Goal: Transaction & Acquisition: Purchase product/service

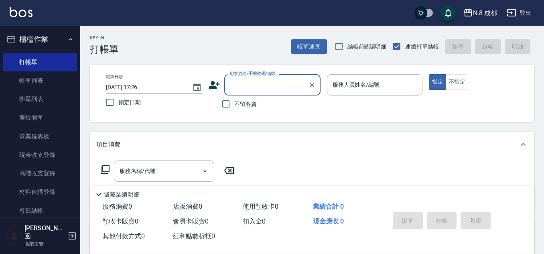
click at [246, 77] on div "顧客姓名/手機號碼/編號" at bounding box center [272, 84] width 96 height 21
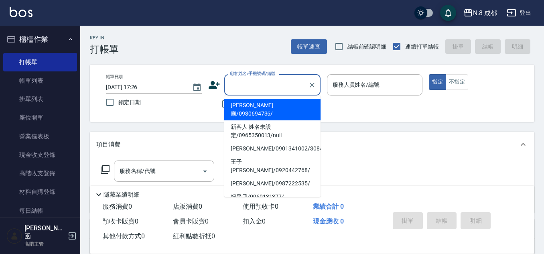
click at [259, 85] on input "顧客姓名/手機號碼/編號" at bounding box center [266, 85] width 77 height 14
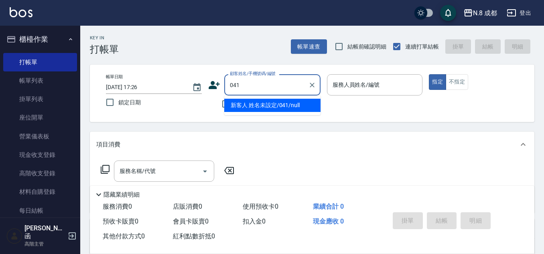
click at [265, 101] on li "新客人 姓名未設定/041/null" at bounding box center [272, 105] width 96 height 13
type input "新客人 姓名未設定/041/null"
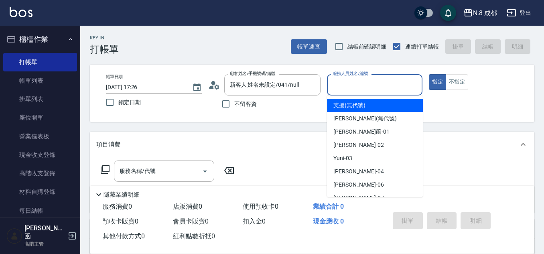
click at [368, 81] on input "服務人員姓名/編號" at bounding box center [374, 85] width 89 height 14
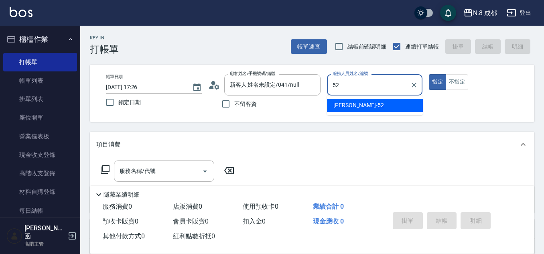
click at [364, 98] on ul "楊博舜 -52" at bounding box center [375, 105] width 96 height 20
click at [364, 104] on div "楊博舜 -52" at bounding box center [375, 105] width 96 height 13
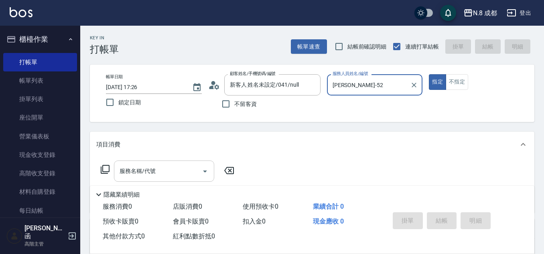
type input "[PERSON_NAME]-52"
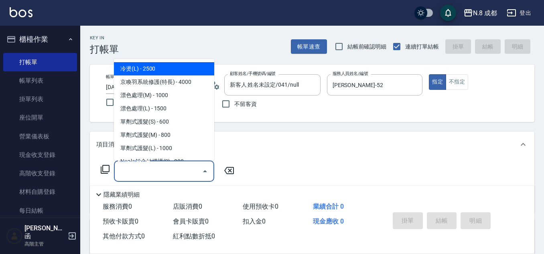
click at [174, 168] on input "服務名稱/代號" at bounding box center [157, 171] width 81 height 14
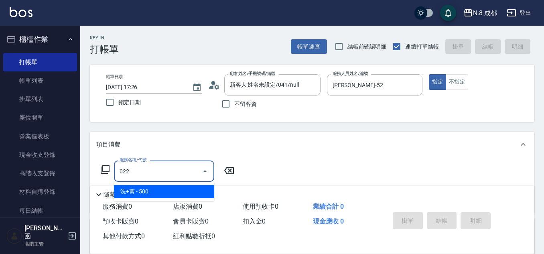
click at [179, 194] on span "洗+剪 - 500" at bounding box center [164, 191] width 100 height 13
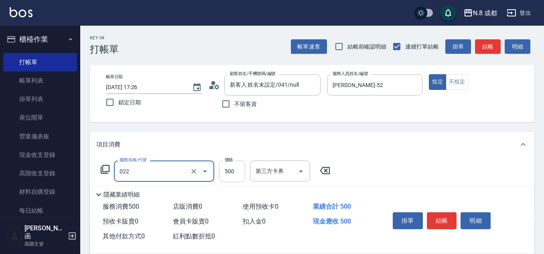
type input "洗+剪(022)"
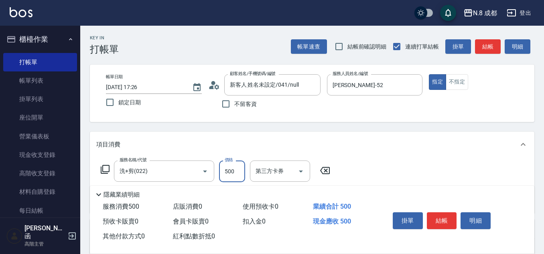
click at [227, 168] on input "500" at bounding box center [232, 171] width 26 height 22
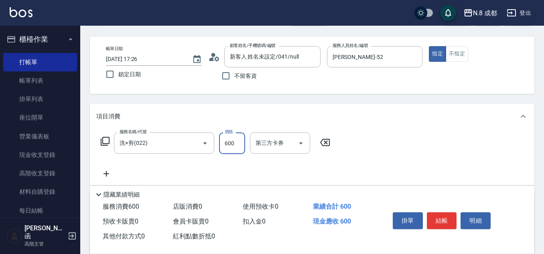
scroll to position [40, 0]
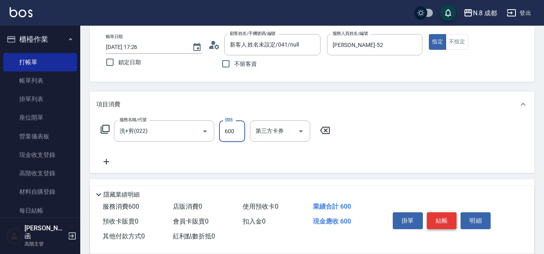
type input "600"
click at [439, 220] on button "結帳" at bounding box center [442, 220] width 30 height 17
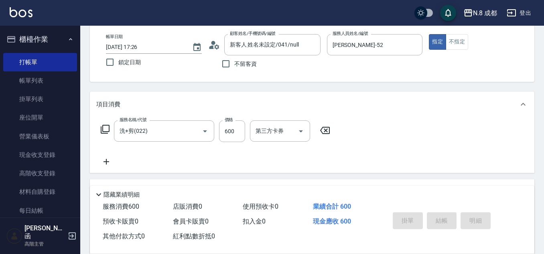
type input "2025/08/17 21:00"
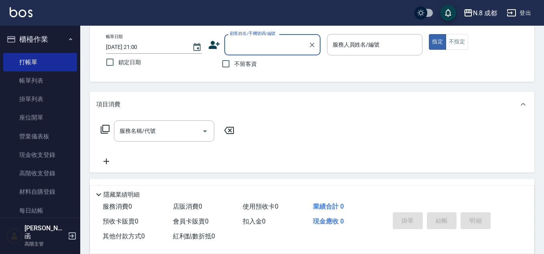
click at [275, 47] on input "顧客姓名/手機號碼/編號" at bounding box center [266, 45] width 77 height 14
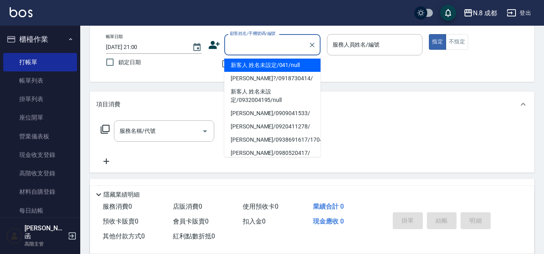
click at [260, 37] on div "顧客姓名/手機號碼/編號" at bounding box center [272, 44] width 96 height 21
type input "新客人 姓名未設定/041/null"
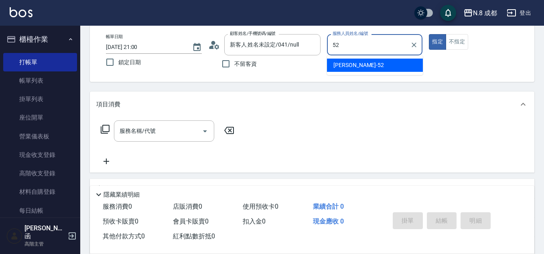
type input "[PERSON_NAME]-52"
type button "true"
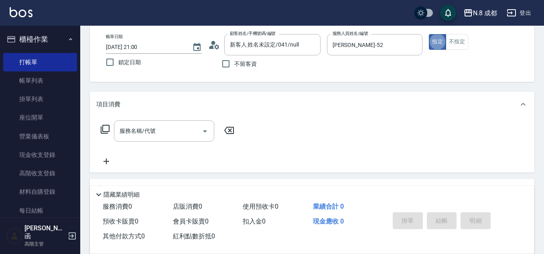
type button "false"
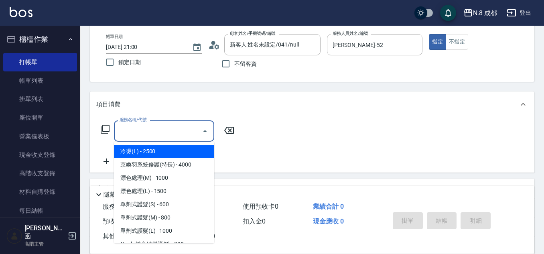
click at [182, 130] on input "服務名稱/代號" at bounding box center [157, 131] width 81 height 14
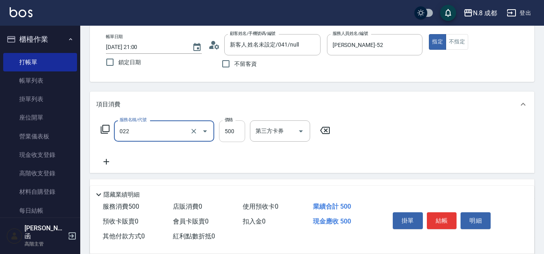
type input "洗+剪(022)"
click at [227, 129] on input "500" at bounding box center [232, 131] width 26 height 22
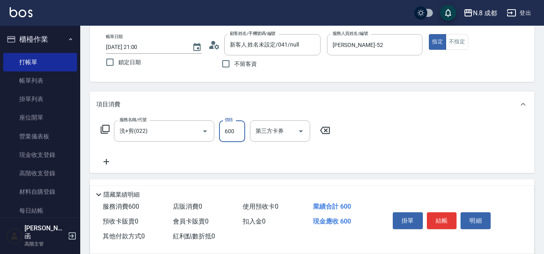
type input "600"
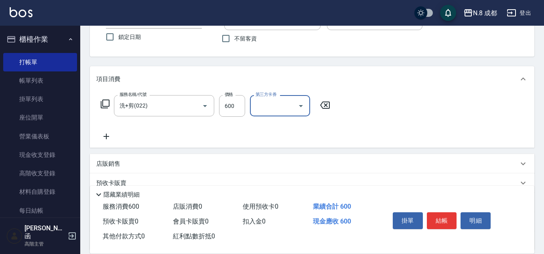
scroll to position [120, 0]
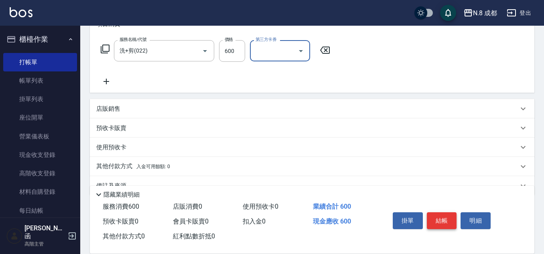
click at [445, 222] on button "結帳" at bounding box center [442, 220] width 30 height 17
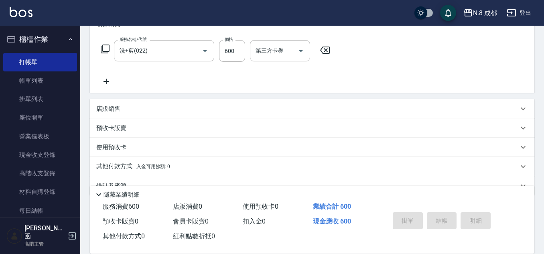
type input "2025/08/17 21:02"
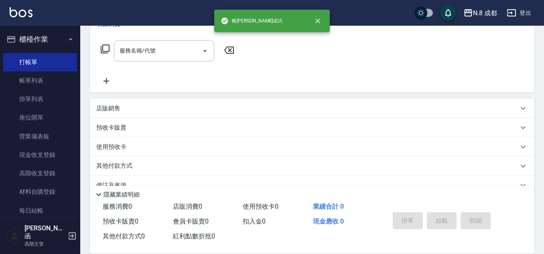
scroll to position [0, 0]
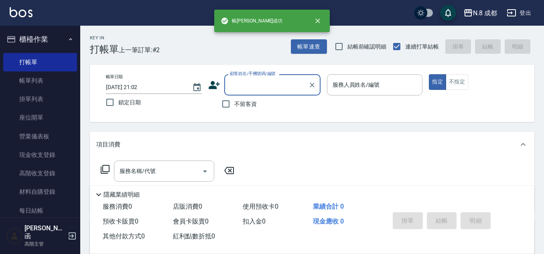
click at [259, 92] on div "顧客姓名/手機號碼/編號" at bounding box center [272, 84] width 96 height 21
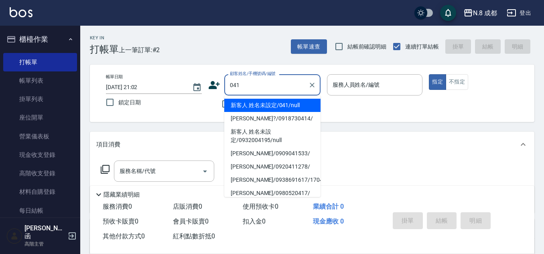
type input "新客人 姓名未設定/041/null"
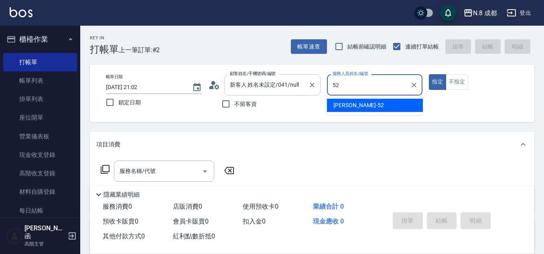
type input "[PERSON_NAME]-52"
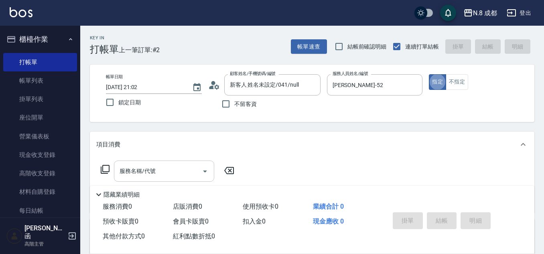
click at [159, 169] on input "服務名稱/代號" at bounding box center [157, 171] width 81 height 14
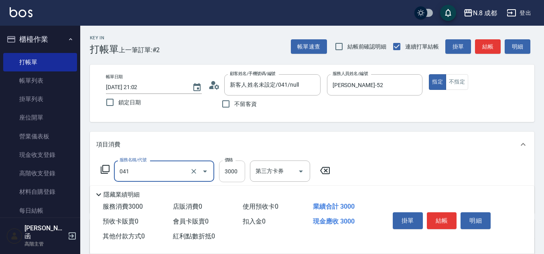
type input "日系染髮(L)(041)"
click at [243, 168] on input "3000" at bounding box center [232, 171] width 26 height 22
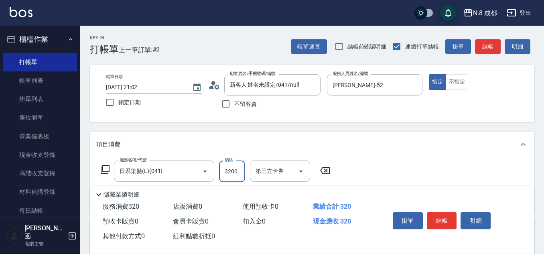
type input "3200"
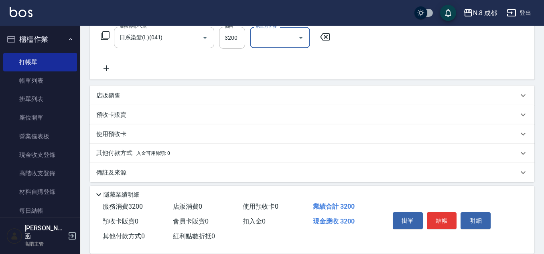
scroll to position [139, 0]
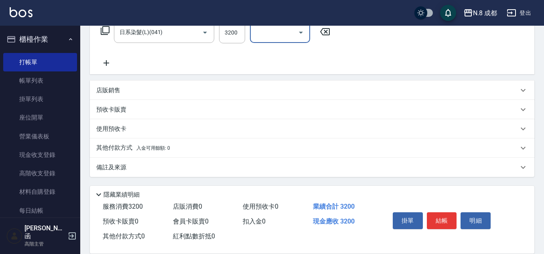
click at [109, 65] on icon at bounding box center [106, 63] width 20 height 10
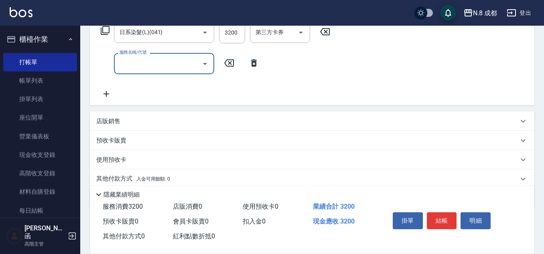
click at [136, 67] on input "服務名稱/代號" at bounding box center [157, 64] width 81 height 14
type input "互助4點(4)"
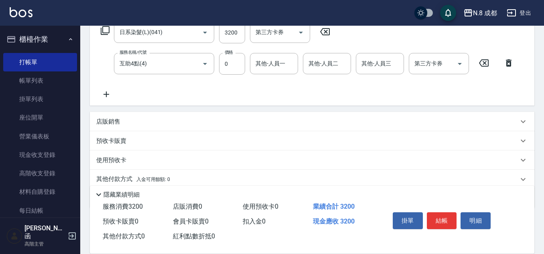
drag, startPoint x: 239, startPoint y: 87, endPoint x: 213, endPoint y: 72, distance: 29.4
click at [238, 87] on div "服務名稱/代號 日系染髮(L)(041) 服務名稱/代號 價格 3200 價格 第三方卡券 第三方卡券 服務名稱/代號 互助4點(4) 服務名稱/代號 價格 …" at bounding box center [307, 60] width 422 height 77
click at [234, 83] on div "服務名稱/代號 日系染髮(L)(041) 服務名稱/代號 價格 3200 價格 第三方卡券 第三方卡券 服務名稱/代號 互助4點(4) 服務名稱/代號 價格 …" at bounding box center [307, 60] width 422 height 77
click at [447, 214] on button "結帳" at bounding box center [442, 220] width 30 height 17
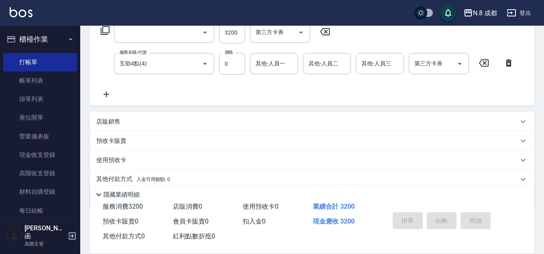
scroll to position [0, 0]
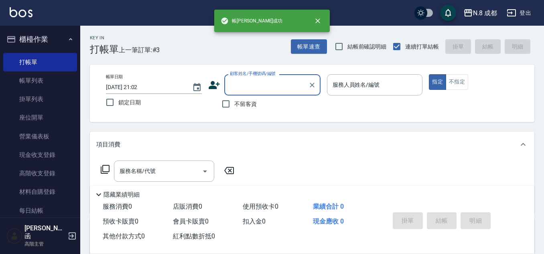
click at [270, 84] on input "顧客姓名/手機號碼/編號" at bounding box center [266, 85] width 77 height 14
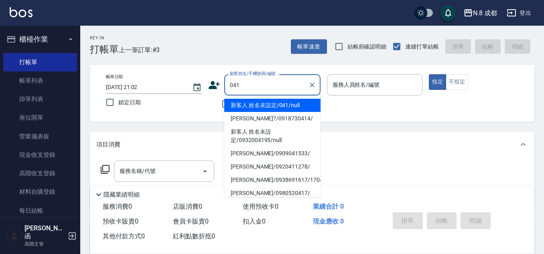
type input "新客人 姓名未設定/041/null"
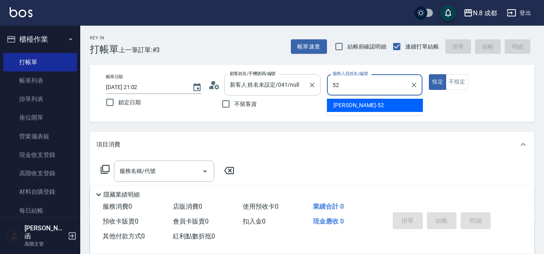
type input "[PERSON_NAME]-52"
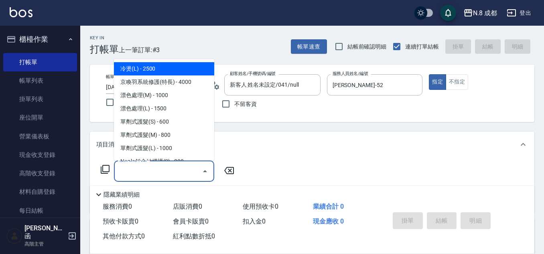
click at [146, 178] on input "服務名稱/代號" at bounding box center [157, 171] width 81 height 14
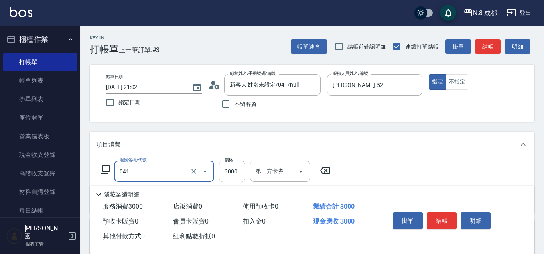
click at [163, 169] on input "041" at bounding box center [152, 171] width 71 height 14
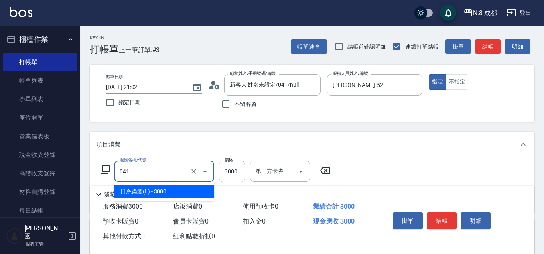
click at [159, 192] on span "日系染髮(L) - 3000" at bounding box center [164, 191] width 100 height 13
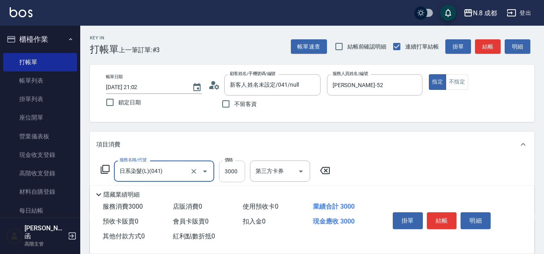
type input "日系染髮(L)(041)"
click at [231, 168] on input "3000" at bounding box center [232, 171] width 26 height 22
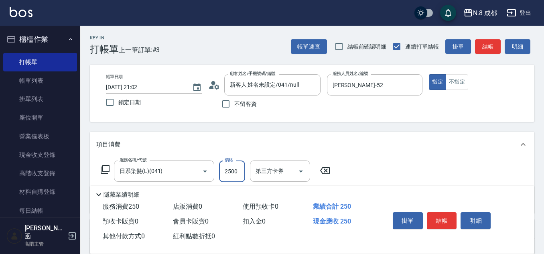
type input "2500"
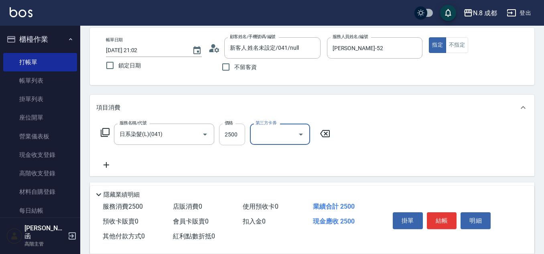
scroll to position [80, 0]
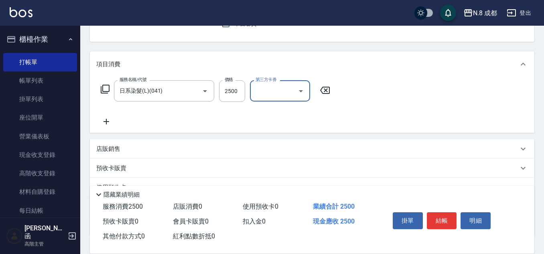
click at [108, 120] on icon at bounding box center [106, 122] width 20 height 10
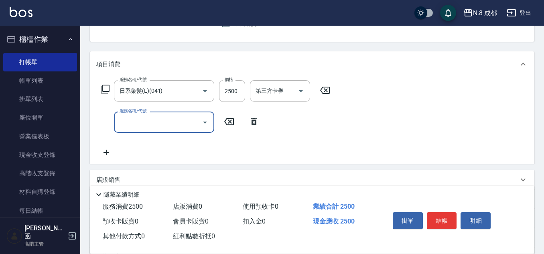
click at [153, 114] on div "服務名稱/代號" at bounding box center [164, 121] width 100 height 21
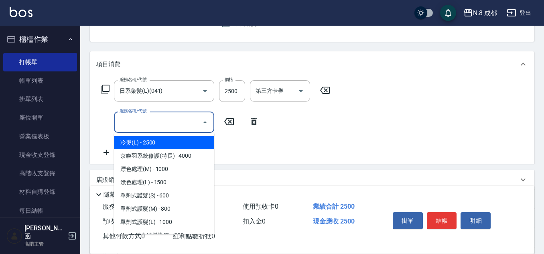
type input "4"
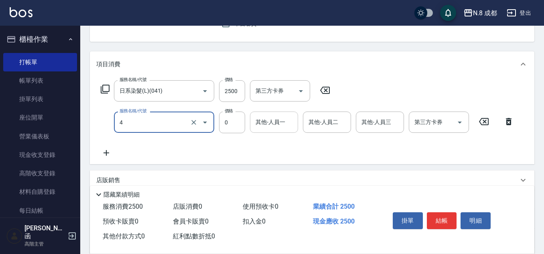
type input "互助4點(4)"
click at [269, 122] on input "其他-人員一" at bounding box center [273, 122] width 41 height 14
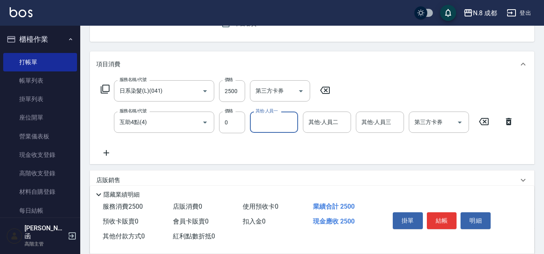
click at [267, 121] on input "其他-人員一" at bounding box center [273, 122] width 41 height 14
type input "2"
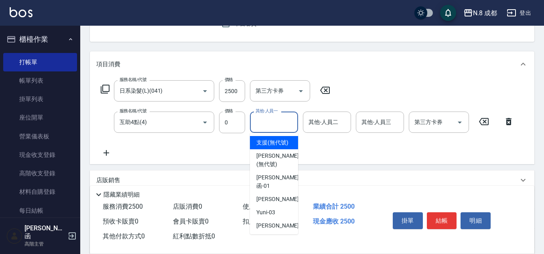
click at [185, 149] on div "服務名稱/代號 日系染髮(L)(041) 服務名稱/代號 價格 2500 價格 第三方卡券 第三方卡券 服務名稱/代號 互助4點(4) 服務名稱/代號 價格 …" at bounding box center [307, 118] width 422 height 77
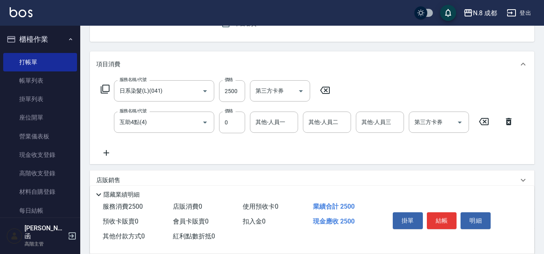
click at [108, 152] on icon at bounding box center [106, 153] width 20 height 10
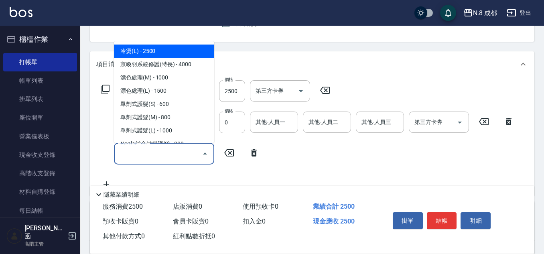
click at [135, 152] on input "服務名稱/代號" at bounding box center [157, 153] width 81 height 14
drag, startPoint x: 283, startPoint y: 140, endPoint x: 268, endPoint y: 154, distance: 20.7
click at [281, 143] on div "服務名稱/代號 日系染髮(L)(041) 服務名稱/代號 價格 2500 價格 第三方卡券 第三方卡券 服務名稱/代號 互助4點(4) 服務名稱/代號 價格 …" at bounding box center [307, 134] width 422 height 108
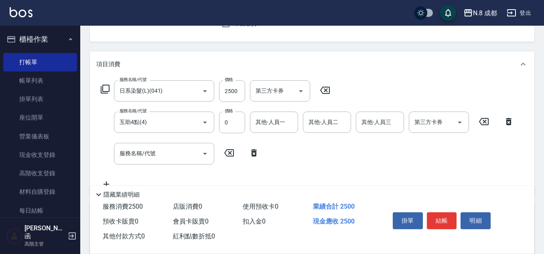
click at [257, 156] on icon at bounding box center [254, 153] width 20 height 10
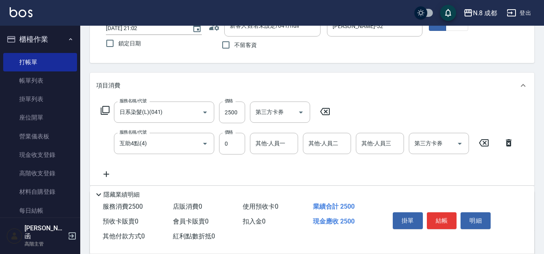
scroll to position [0, 0]
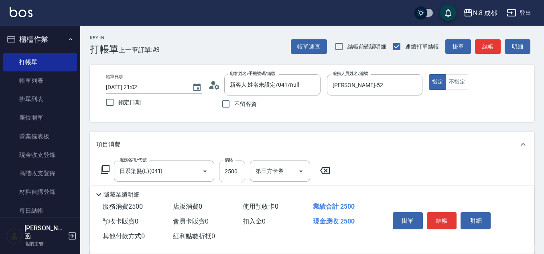
click at [312, 129] on div "Key In 打帳單 上一筆訂單:#3 帳單速查 結帳前確認明細 連續打單結帳 掛單 結帳 明細 帳單日期 2025/08/17 21:02 鎖定日期 顧客姓…" at bounding box center [311, 225] width 463 height 398
click at [314, 130] on div "Key In 打帳單 上一筆訂單:#3 帳單速查 結帳前確認明細 連續打單結帳 掛單 結帳 明細 帳單日期 2025/08/17 21:02 鎖定日期 顧客姓…" at bounding box center [311, 225] width 463 height 398
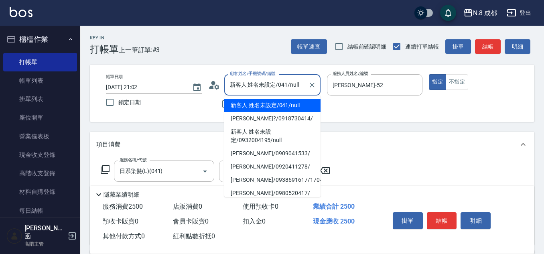
click at [297, 90] on input "新客人 姓名未設定/041/null" at bounding box center [266, 85] width 77 height 14
drag, startPoint x: 297, startPoint y: 90, endPoint x: 185, endPoint y: 88, distance: 111.5
click at [185, 88] on div "帳單日期 2025/08/17 21:02 鎖定日期 顧客姓名/手機號碼/編號 新客人 姓名未設定/041/null 顧客姓名/手機號碼/編號 不留客資 服務…" at bounding box center [311, 93] width 425 height 38
type input "l"
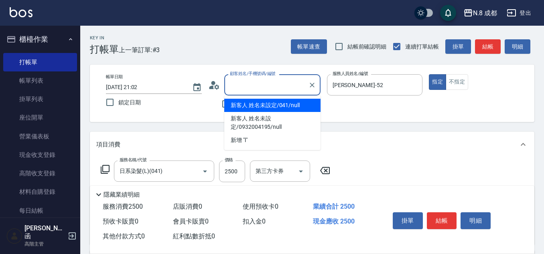
type input "新客人 姓名未設定/041/null"
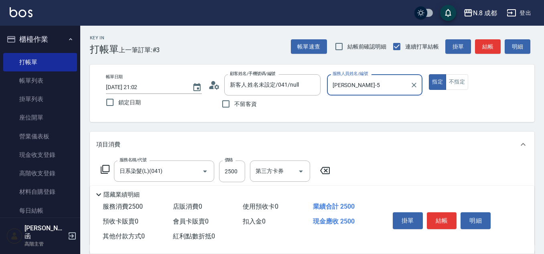
type input "楊博舜-"
type input "張云安/0953896896/"
type input "[PERSON_NAME]-11"
click at [293, 89] on input "張云安/0953896896/" at bounding box center [266, 85] width 77 height 14
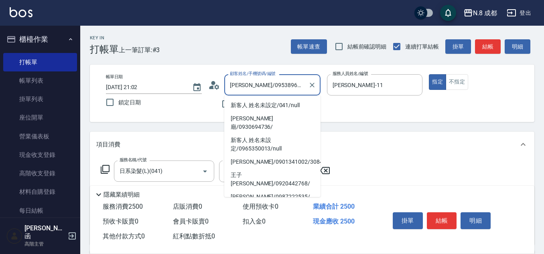
scroll to position [192, 0]
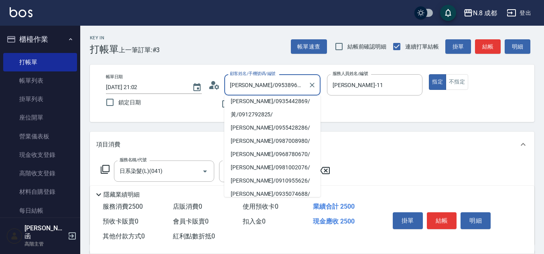
drag, startPoint x: 293, startPoint y: 89, endPoint x: 187, endPoint y: 89, distance: 105.8
click at [187, 89] on div "帳單日期 2025/08/17 21:02 鎖定日期 顧客姓名/手機號碼/編號 張云安/0953896896/ 顧客姓名/手機號碼/編號 不留客資 服務人員姓…" at bounding box center [311, 93] width 425 height 38
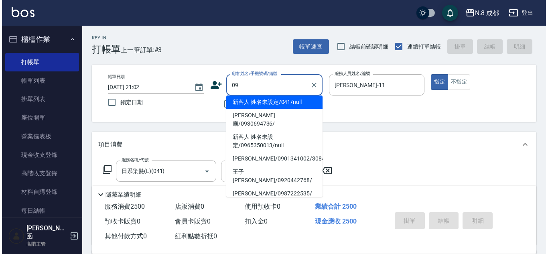
scroll to position [0, 0]
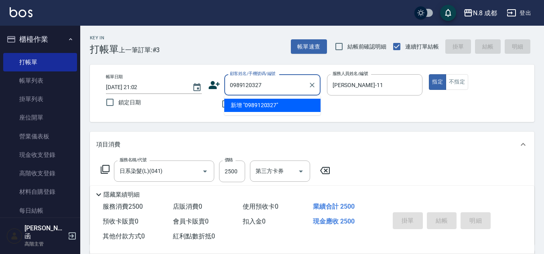
type input "0989120327"
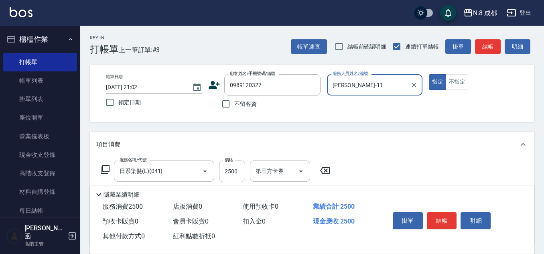
click at [285, 65] on div "帳單日期 2025/08/17 21:02 鎖定日期 顧客姓名/手機號碼/編號 0989120327 顧客姓名/手機號碼/編號 不留客資 服務人員姓名/編號 …" at bounding box center [312, 93] width 444 height 57
click at [218, 86] on icon at bounding box center [214, 85] width 12 height 12
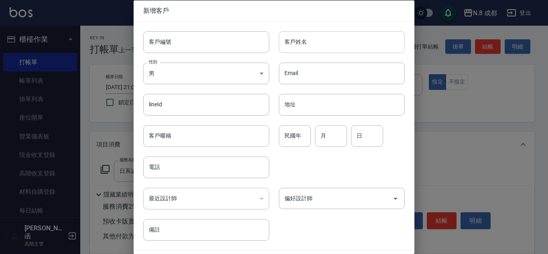
type input "0989120327"
click at [330, 43] on input "客戶姓名" at bounding box center [342, 42] width 126 height 22
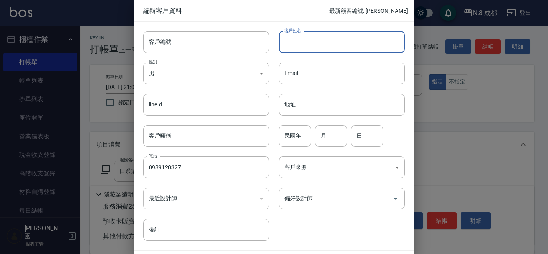
click at [331, 38] on input "客戶姓名" at bounding box center [342, 42] width 126 height 22
click at [321, 35] on input "客戶姓名" at bounding box center [342, 42] width 126 height 22
type input "ㄊ"
type input "[PERSON_NAME]"
click at [293, 135] on input "民國年" at bounding box center [295, 136] width 32 height 22
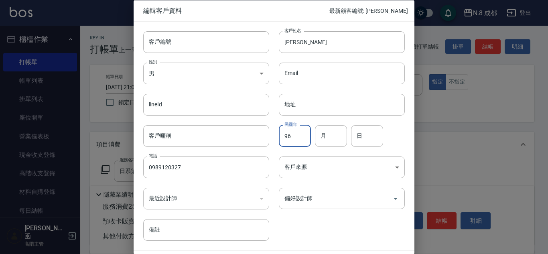
type input "96"
type input "03"
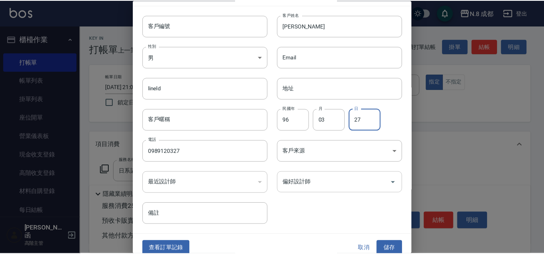
scroll to position [24, 0]
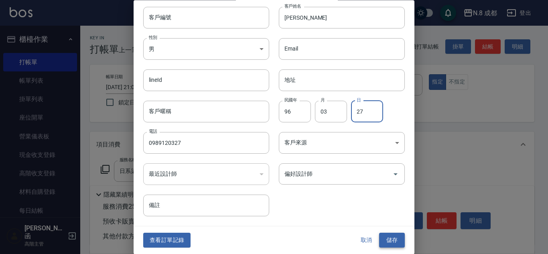
type input "27"
click at [392, 239] on button "儲存" at bounding box center [392, 240] width 26 height 15
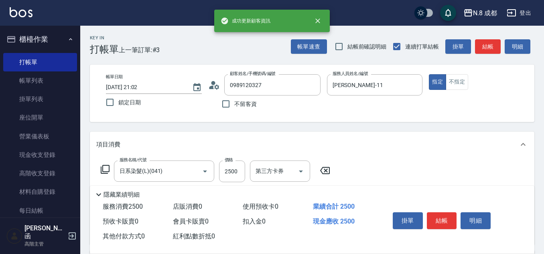
click at [380, 126] on div "Key In 打帳單 上一筆訂單:#3 帳單速查 結帳前確認明細 連續打單結帳 掛單 結帳 明細 帳單日期 2025/08/17 21:02 鎖定日期 顧客姓…" at bounding box center [311, 225] width 463 height 398
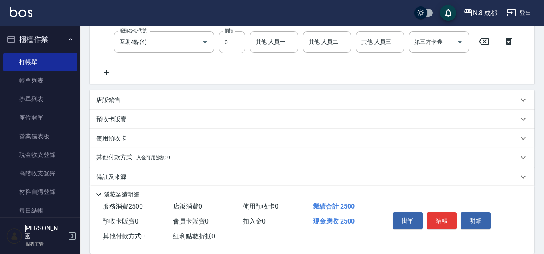
scroll to position [80, 0]
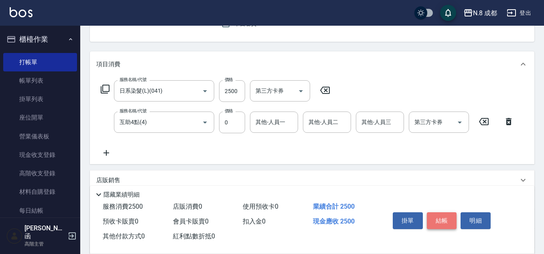
click at [441, 216] on button "結帳" at bounding box center [442, 220] width 30 height 17
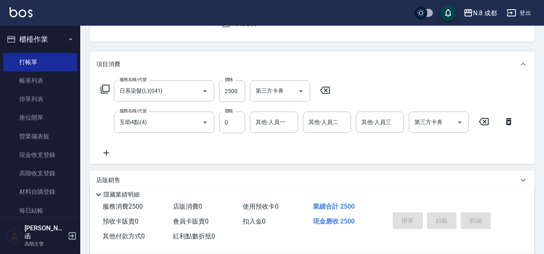
type input "2025/08/17 21:04"
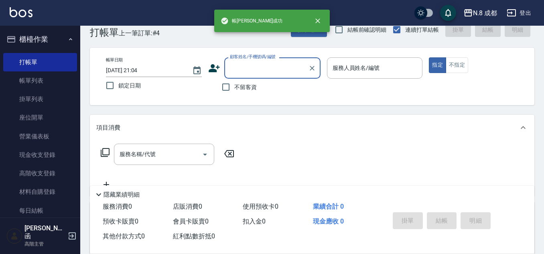
scroll to position [0, 0]
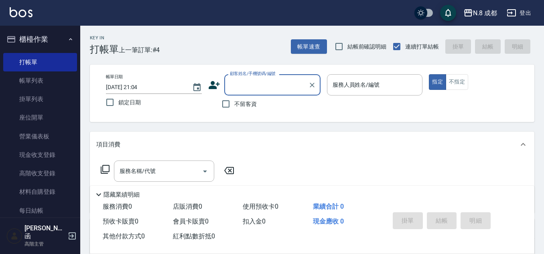
click at [276, 89] on input "顧客姓名/手機號碼/編號" at bounding box center [266, 85] width 77 height 14
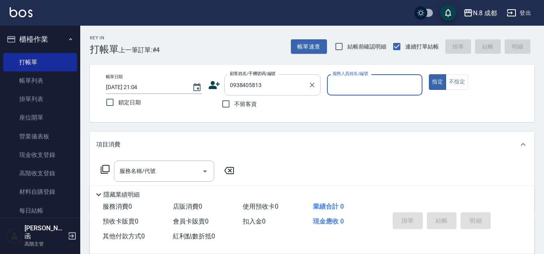
type input "新客人 姓名未設定/0938405813/null"
drag, startPoint x: 318, startPoint y: 83, endPoint x: 251, endPoint y: 83, distance: 67.8
click at [251, 83] on div "帳單日期 2025/08/17 21:04 鎖定日期 顧客姓名/手機號碼/編號 新客人 姓名未設定/0938405813/null 顧客姓名/手機號碼/編號 …" at bounding box center [311, 93] width 425 height 38
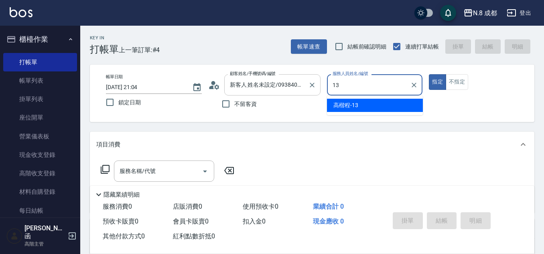
type input "[PERSON_NAME]程-13"
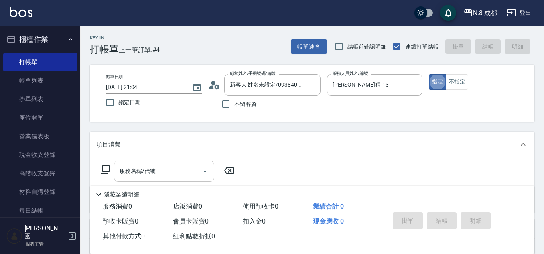
click at [147, 179] on div "服務名稱/代號" at bounding box center [164, 170] width 100 height 21
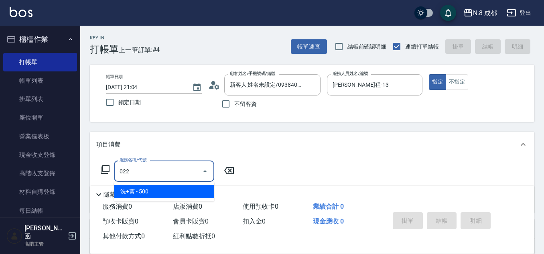
type input "022"
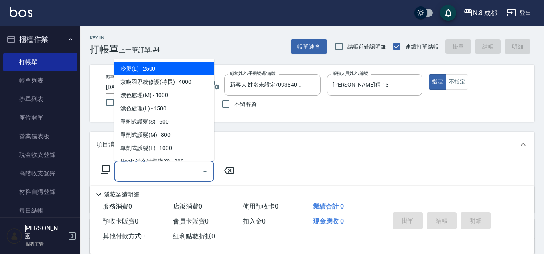
click at [150, 176] on input "服務名稱/代號" at bounding box center [157, 171] width 81 height 14
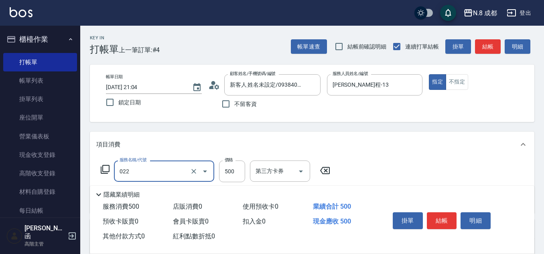
type input "洗+剪(022)"
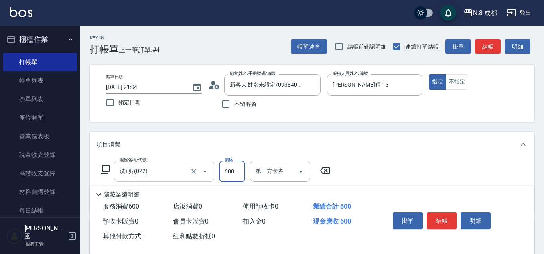
type input "600"
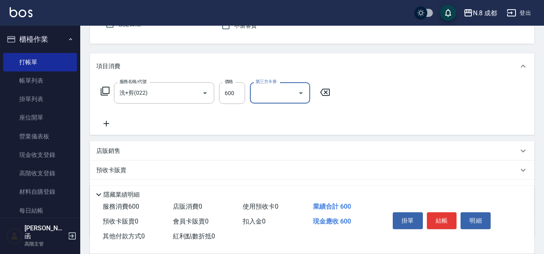
scroll to position [80, 0]
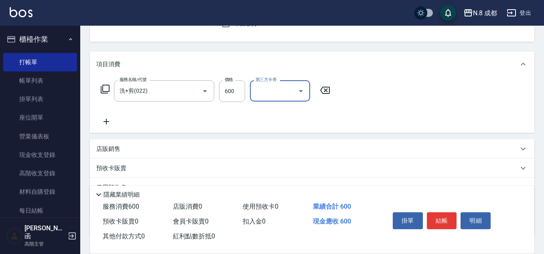
click at [109, 122] on icon at bounding box center [106, 122] width 6 height 6
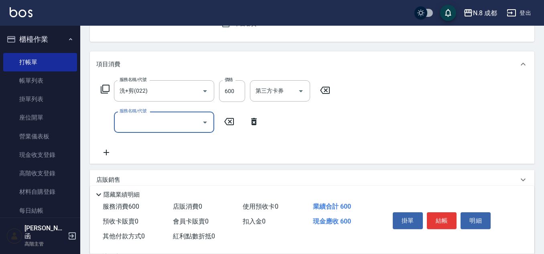
click at [136, 121] on input "服務名稱/代號" at bounding box center [157, 122] width 81 height 14
type input "互助1點(1)"
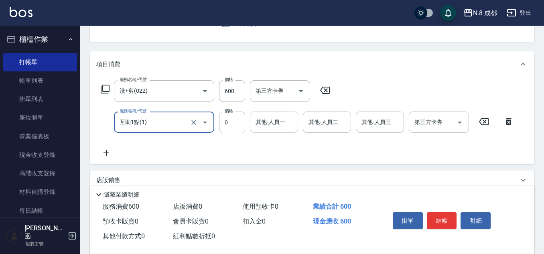
click at [258, 125] on input "其他-人員一" at bounding box center [273, 122] width 41 height 14
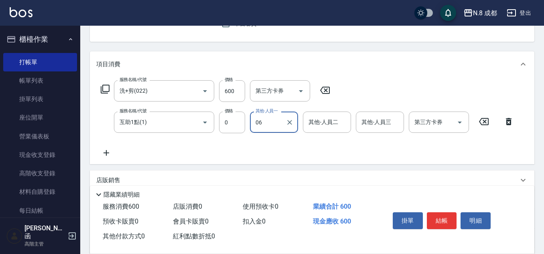
type input "[PERSON_NAME]-06"
click at [448, 220] on button "結帳" at bounding box center [442, 220] width 30 height 17
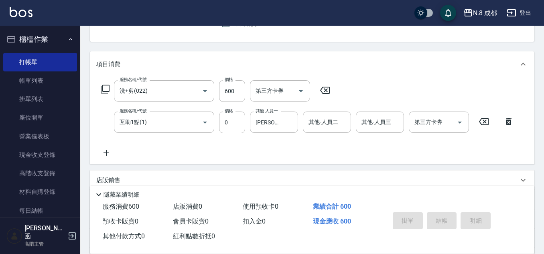
type input "2025/08/17 21:05"
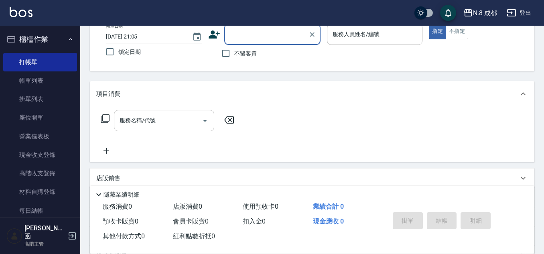
scroll to position [38, 0]
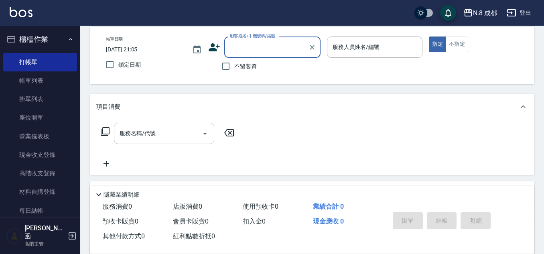
click at [242, 89] on div "Key In 打帳單 上一筆訂單:#5 帳單速查 結帳前確認明細 連續打單結帳 掛單 結帳 明細 帳單日期 2025/08/17 21:05 鎖定日期 顧客姓…" at bounding box center [311, 171] width 463 height 366
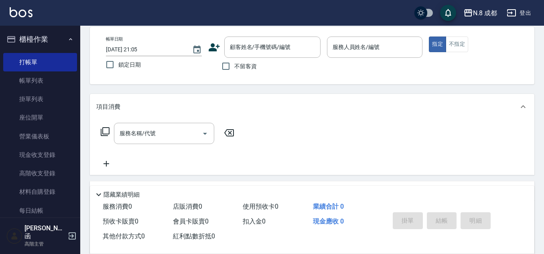
scroll to position [0, 0]
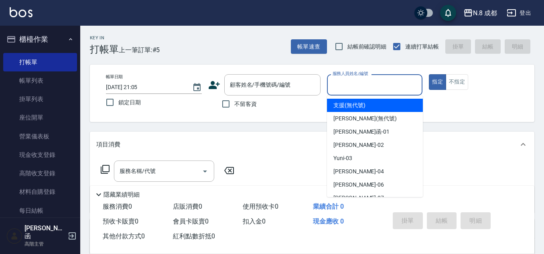
click at [344, 83] on input "服務人員姓名/編號" at bounding box center [374, 85] width 89 height 14
click at [267, 84] on input "顧客姓名/手機號碼/編號" at bounding box center [266, 85] width 77 height 14
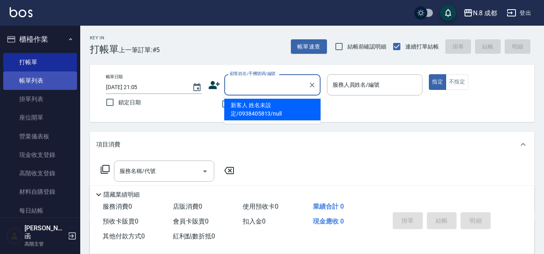
click at [39, 79] on link "帳單列表" at bounding box center [40, 80] width 74 height 18
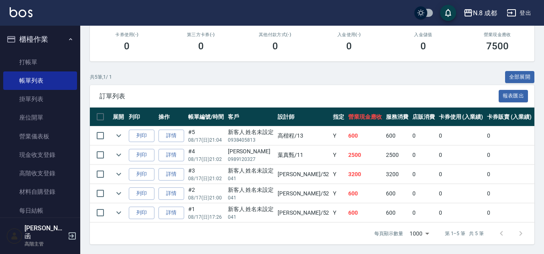
scroll to position [146, 0]
drag, startPoint x: 302, startPoint y: 122, endPoint x: 318, endPoint y: 121, distance: 15.3
click at [318, 126] on tr "列印 詳情 #5 08/17 (日) 21:04 新客人 姓名未設定 0938405813 高楷程 /13 Y 600 600 0 0 0 600 0 0 0…" at bounding box center [446, 135] width 713 height 19
click at [331, 126] on td "Y" at bounding box center [338, 135] width 15 height 19
click at [44, 50] on ul "打帳單 帳單列表 掛單列表 座位開單 營業儀表板 現金收支登錄 高階收支登錄 材料自購登錄 每日結帳 排班表 現場電腦打卡 掃碼打卡" at bounding box center [40, 164] width 74 height 229
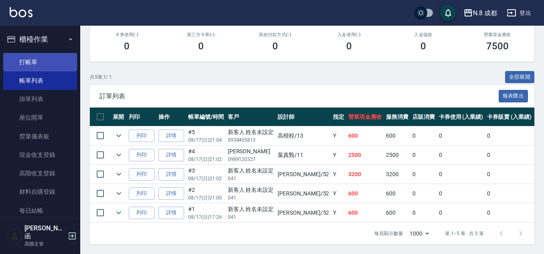
click at [55, 59] on link "打帳單" at bounding box center [40, 62] width 74 height 18
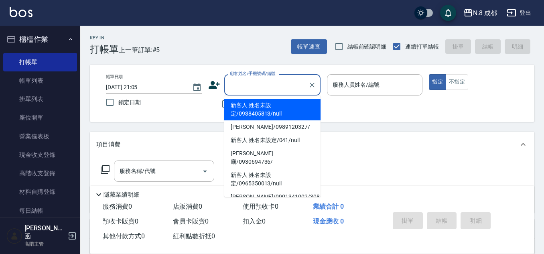
click at [257, 81] on input "顧客姓名/手機號碼/編號" at bounding box center [266, 85] width 77 height 14
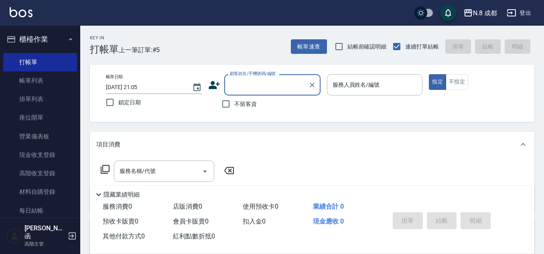
click at [270, 86] on input "顧客姓名/手機號碼/編號" at bounding box center [266, 85] width 77 height 14
click at [270, 87] on input "顧客姓名/手機號碼/編號" at bounding box center [266, 85] width 77 height 14
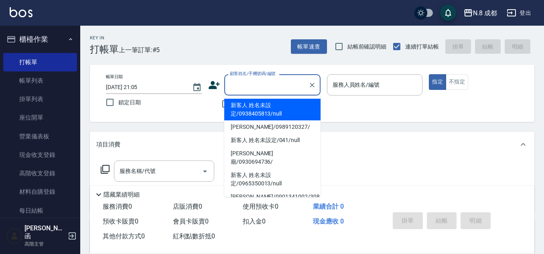
click at [247, 89] on input "顧客姓名/手機號碼/編號" at bounding box center [266, 85] width 77 height 14
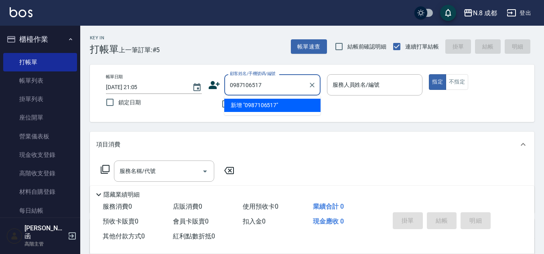
type input "0987106517"
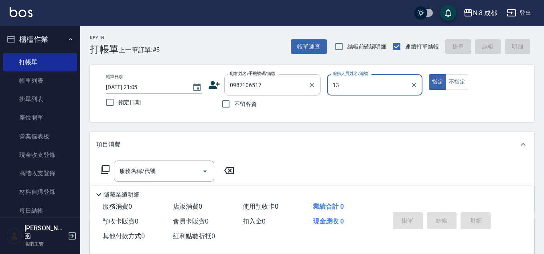
type input "13"
type button "true"
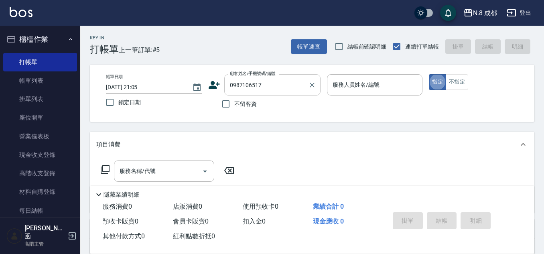
type button "false"
click at [363, 77] on div "服務人員姓名/編號" at bounding box center [375, 84] width 96 height 21
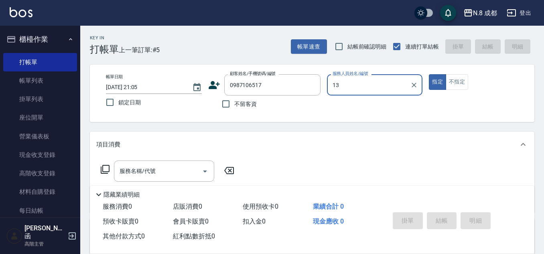
type input "[PERSON_NAME]程-13"
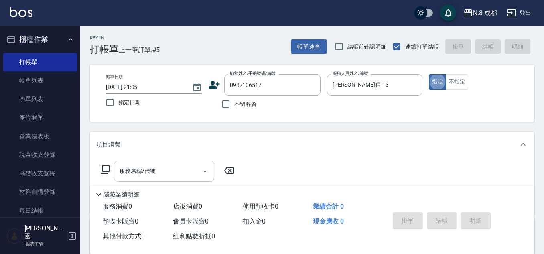
click at [174, 172] on input "服務名稱/代號" at bounding box center [157, 171] width 81 height 14
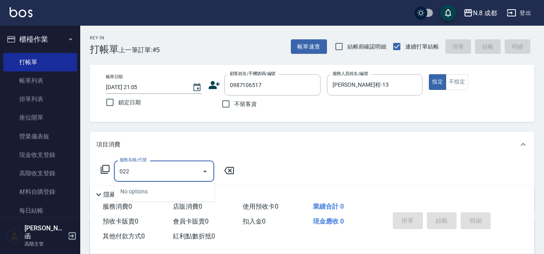
type input "022"
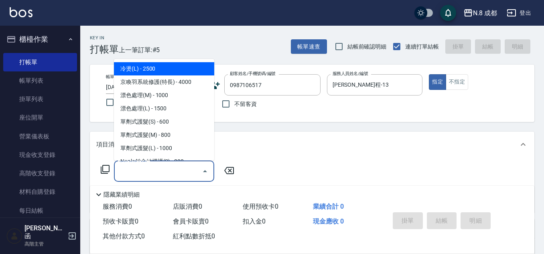
click at [174, 172] on input "服務名稱/代號" at bounding box center [157, 171] width 81 height 14
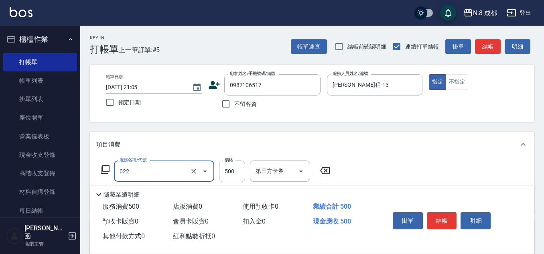
type input "洗+剪(022)"
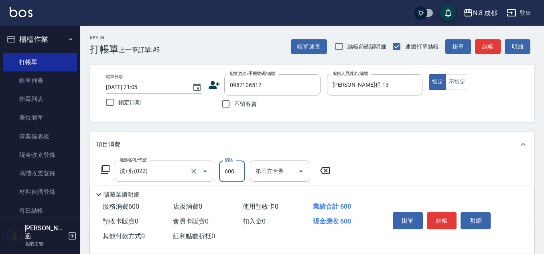
type input "600"
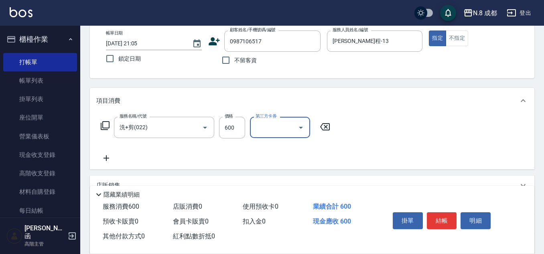
scroll to position [120, 0]
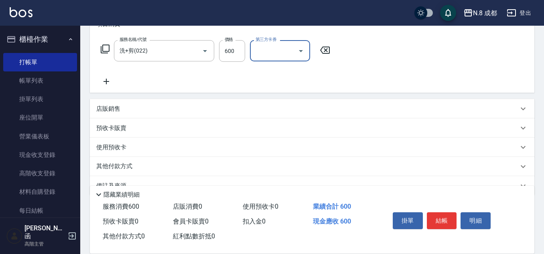
click at [108, 77] on div "服務名稱/代號 洗+剪(022) 服務名稱/代號 價格 600 價格 第三方卡券 第三方卡券" at bounding box center [215, 63] width 239 height 46
click at [128, 77] on div "服務名稱/代號 洗+剪(022) 服務名稱/代號 價格 600 價格 第三方卡券 第三方卡券" at bounding box center [215, 63] width 239 height 46
click at [110, 77] on icon at bounding box center [106, 82] width 20 height 10
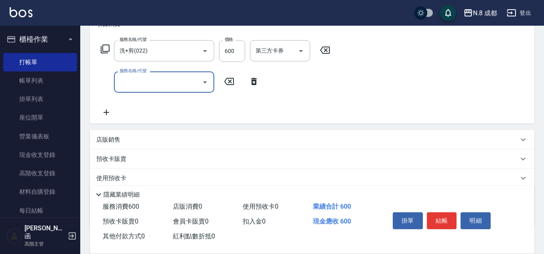
click at [129, 76] on div "服務名稱/代號 服務名稱/代號" at bounding box center [164, 81] width 100 height 21
type input "互助1點(1)"
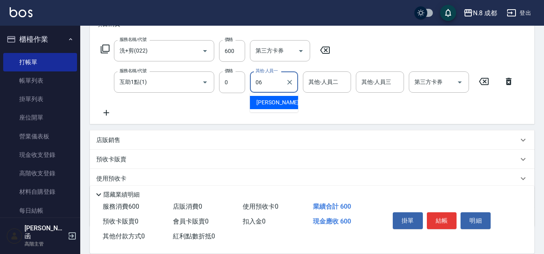
type input "[PERSON_NAME]-06"
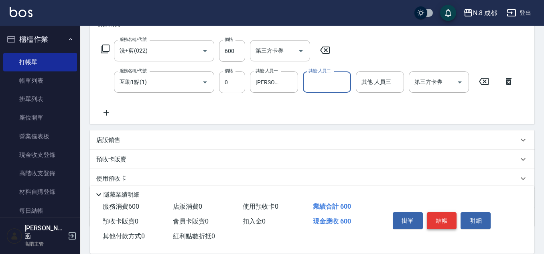
click at [443, 224] on button "結帳" at bounding box center [442, 220] width 30 height 17
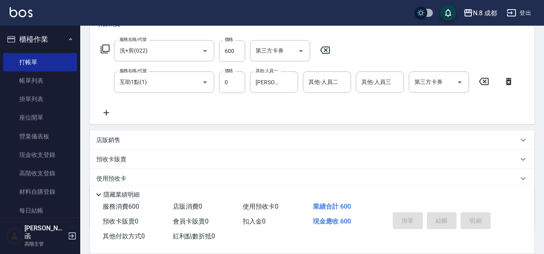
type input "[DATE] 21:06"
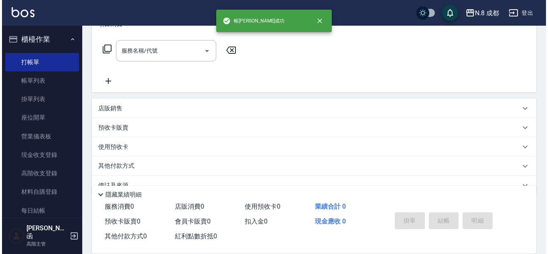
scroll to position [0, 0]
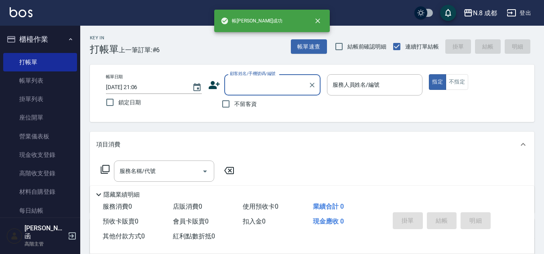
click at [253, 84] on input "顧客姓名/手機號碼/編號" at bounding box center [266, 85] width 77 height 14
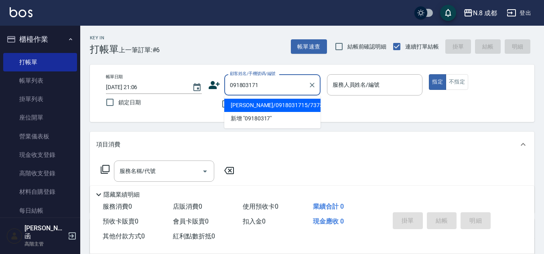
type input "0918031715"
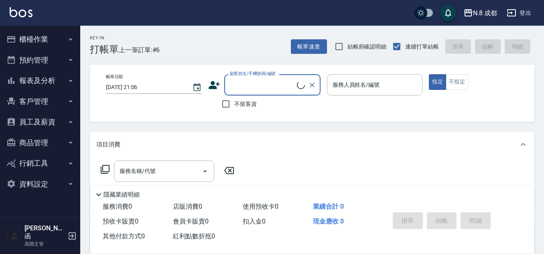
click at [255, 89] on input "顧客姓名/手機號碼/編號" at bounding box center [262, 85] width 69 height 14
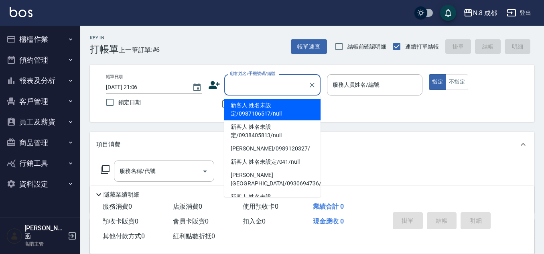
click at [258, 101] on li "新客人 姓名未設定/0987106517/null" at bounding box center [272, 110] width 96 height 22
click at [282, 84] on input "新客人 姓名未設定/0987106517/null" at bounding box center [266, 85] width 77 height 14
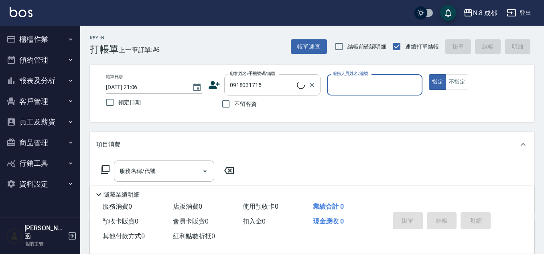
type input "[PERSON_NAME]/0918031715/737303"
click at [429, 74] on button "指定" at bounding box center [437, 82] width 17 height 16
type input "[PERSON_NAME]程-13"
type button "true"
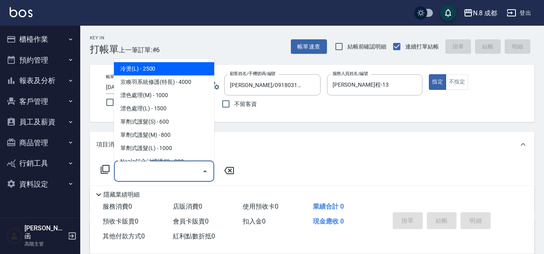
click at [166, 166] on input "服務名稱/代號" at bounding box center [157, 171] width 81 height 14
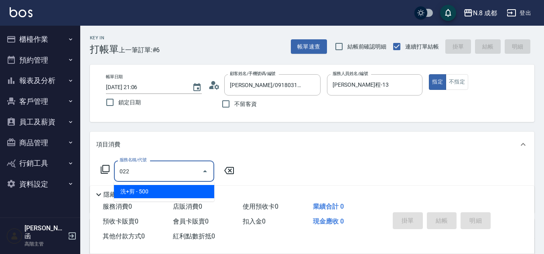
type input "022"
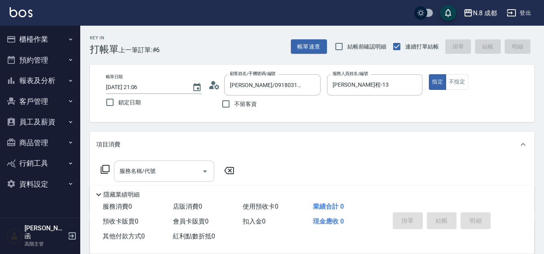
click at [166, 166] on input "服務名稱/代號" at bounding box center [157, 171] width 81 height 14
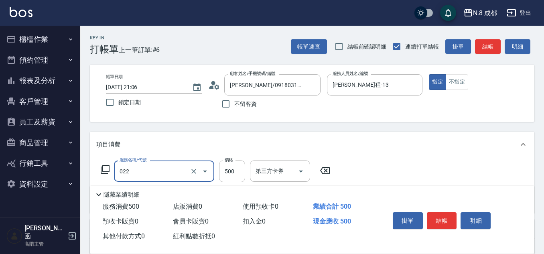
type input "洗+剪(022)"
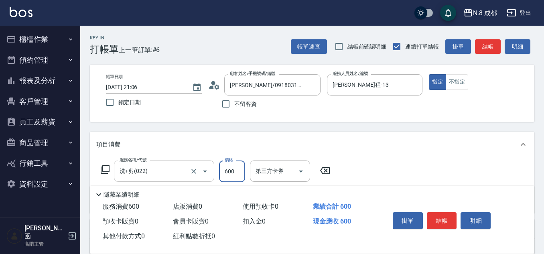
type input "600"
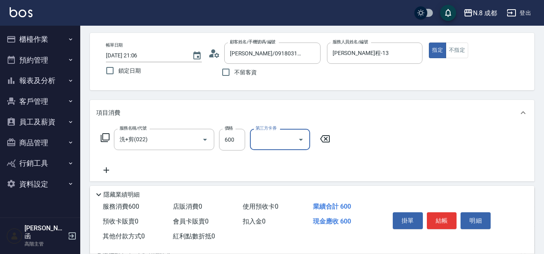
scroll to position [80, 0]
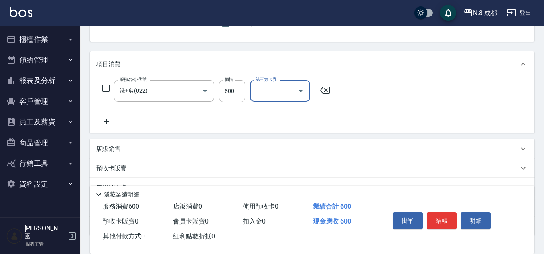
click at [103, 120] on icon at bounding box center [106, 122] width 20 height 10
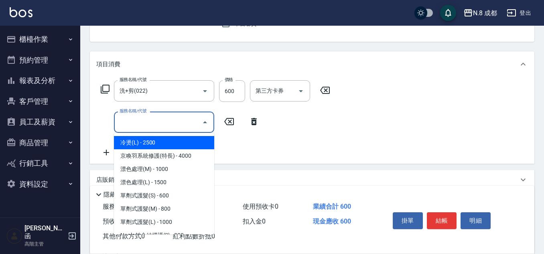
click at [160, 120] on input "服務名稱/代號" at bounding box center [157, 122] width 81 height 14
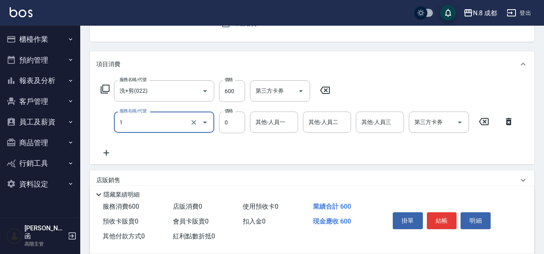
type input "互助1點(1)"
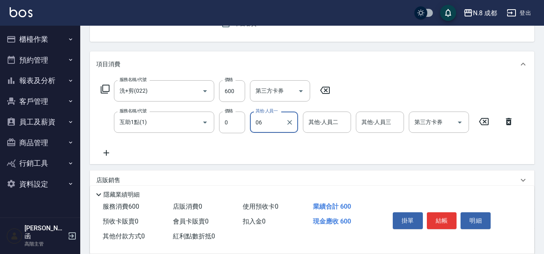
type input "[PERSON_NAME]-06"
click at [446, 218] on button "結帳" at bounding box center [442, 220] width 30 height 17
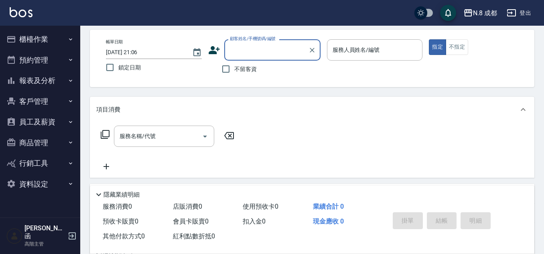
scroll to position [0, 0]
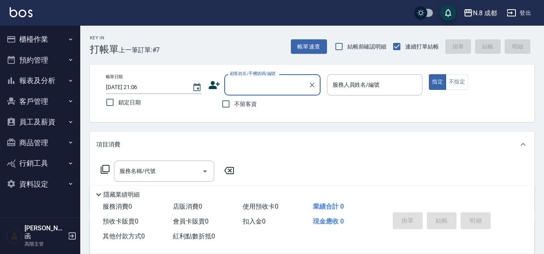
click at [280, 86] on input "顧客姓名/手機號碼/編號" at bounding box center [266, 85] width 77 height 14
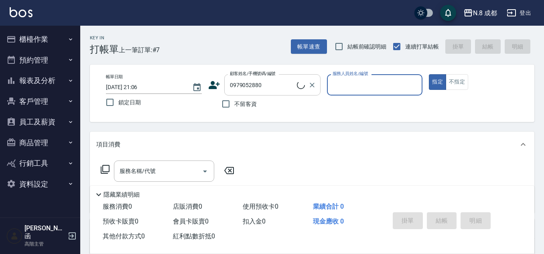
type input "[PERSON_NAME]/0979052880/"
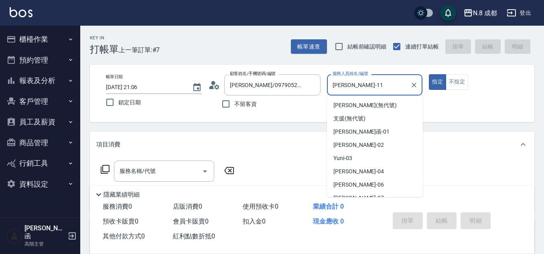
click at [370, 89] on input "[PERSON_NAME]-11" at bounding box center [368, 85] width 77 height 14
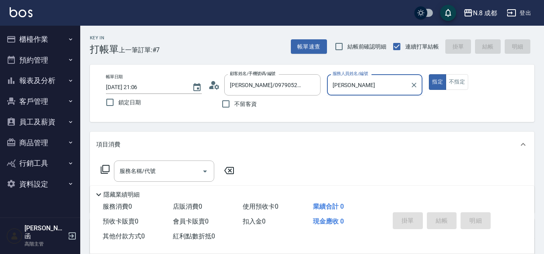
type input "葉"
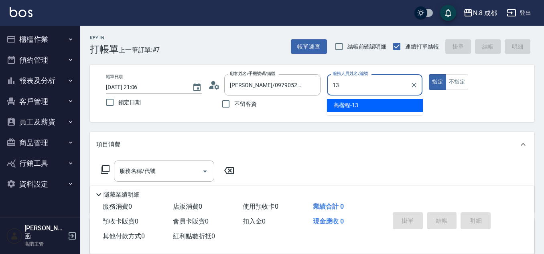
type input "[PERSON_NAME]程-13"
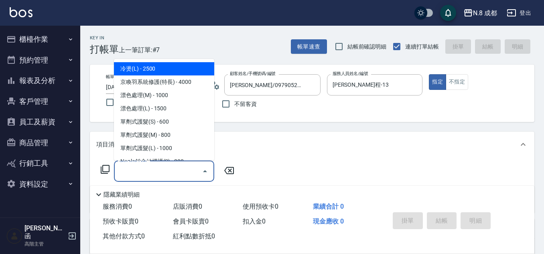
click at [158, 169] on input "服務名稱/代號" at bounding box center [157, 171] width 81 height 14
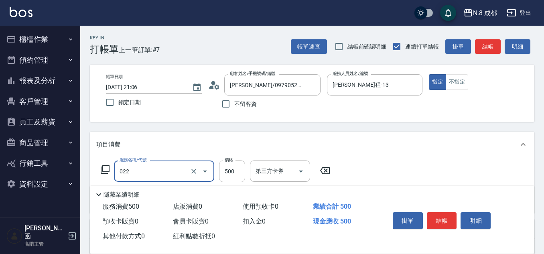
type input "洗+剪(022)"
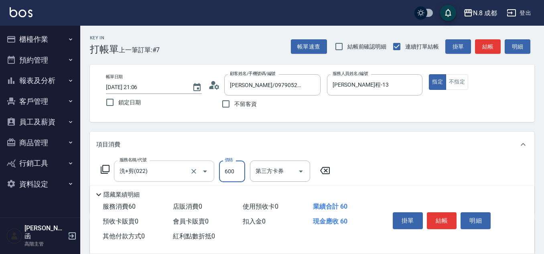
type input "600"
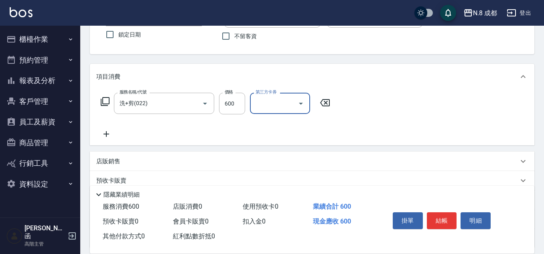
scroll to position [80, 0]
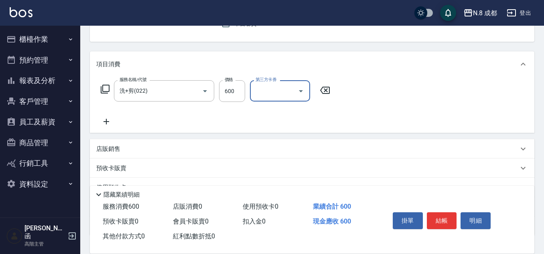
click at [113, 123] on icon at bounding box center [106, 122] width 20 height 10
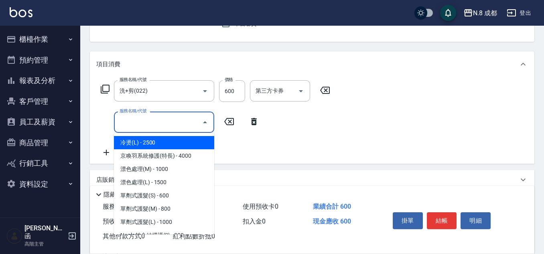
click at [131, 123] on input "服務名稱/代號" at bounding box center [157, 122] width 81 height 14
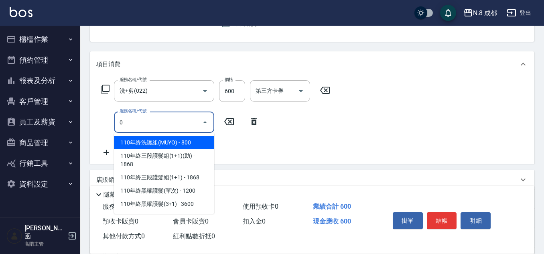
type input "0"
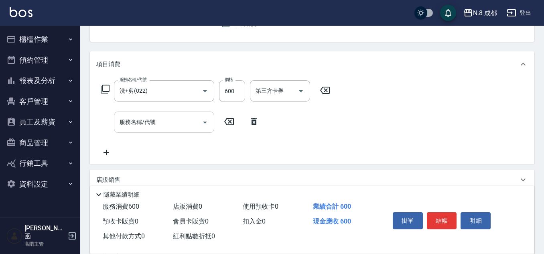
click at [131, 123] on input "服務名稱/代號" at bounding box center [157, 122] width 81 height 14
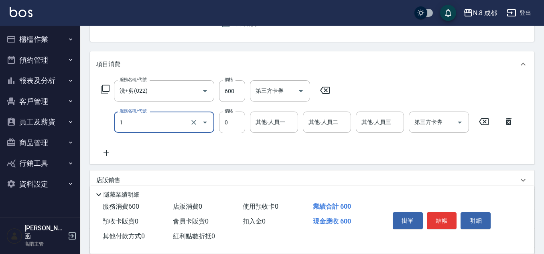
type input "互助1點(1)"
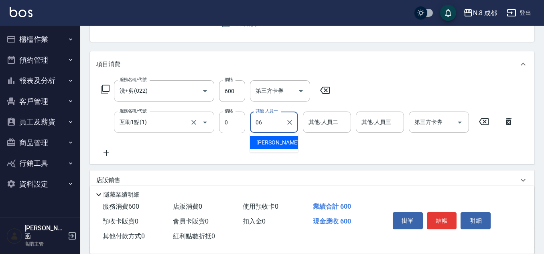
type input "[PERSON_NAME]-06"
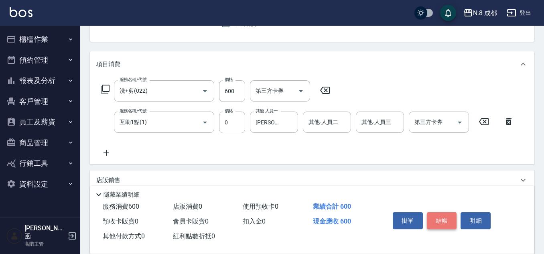
click at [447, 217] on button "結帳" at bounding box center [442, 220] width 30 height 17
type input "[DATE] 21:07"
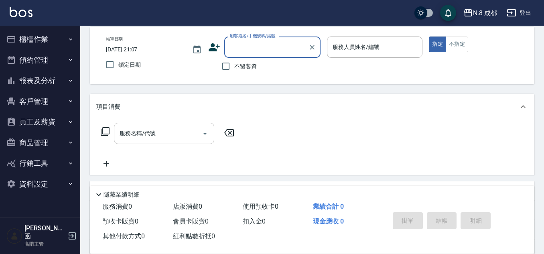
scroll to position [0, 0]
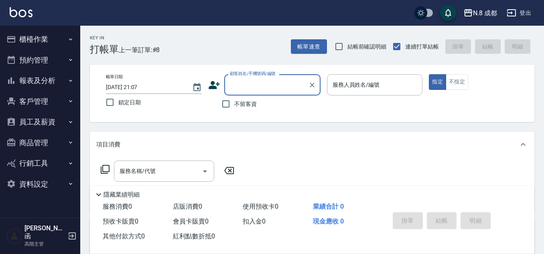
click at [287, 88] on input "顧客姓名/手機號碼/編號" at bounding box center [266, 85] width 77 height 14
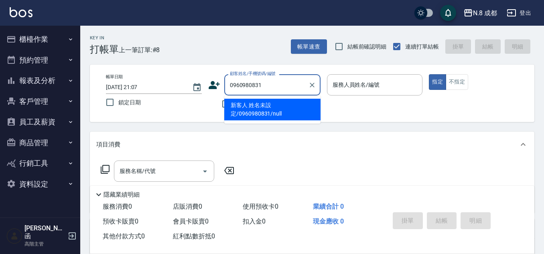
type input "新客人 姓名未設定/0960980831/null"
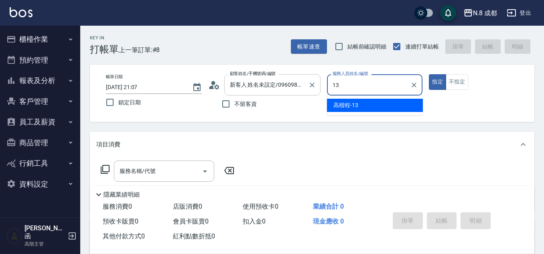
type input "13"
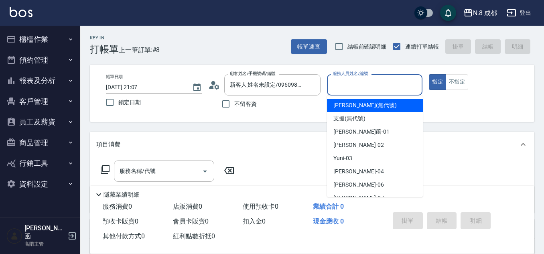
click at [364, 85] on input "服務人員姓名/編號" at bounding box center [374, 85] width 89 height 14
type input "[PERSON_NAME]程-13"
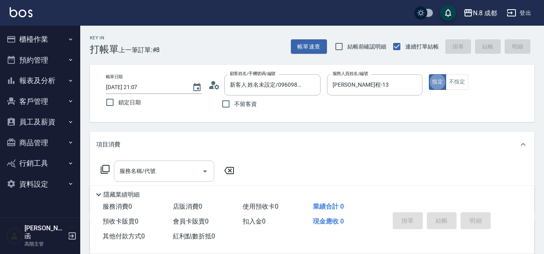
click at [163, 174] on input "服務名稱/代號" at bounding box center [157, 171] width 81 height 14
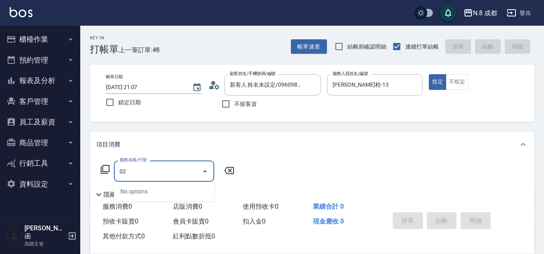
type input "0"
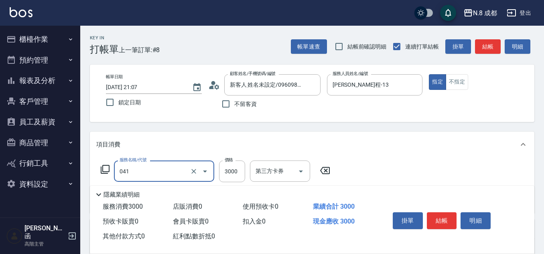
type input "日系染髮(L)(041)"
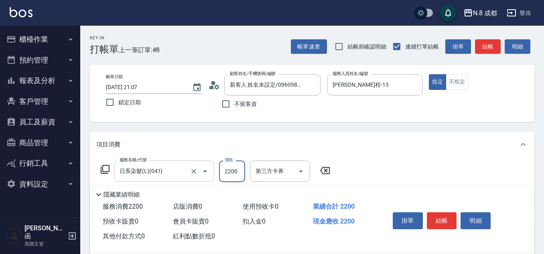
type input "2200"
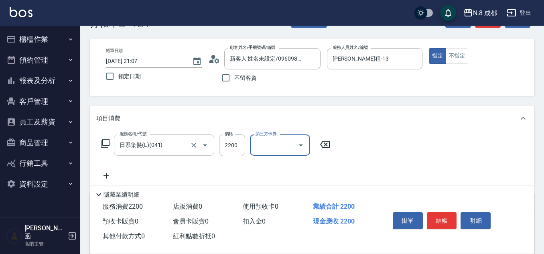
scroll to position [40, 0]
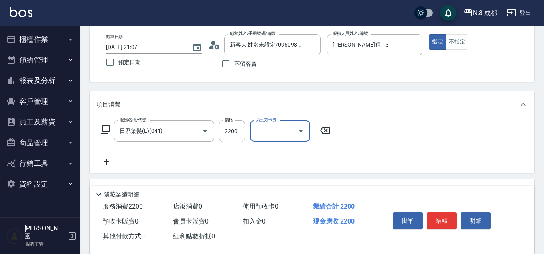
click at [110, 163] on icon at bounding box center [106, 162] width 20 height 10
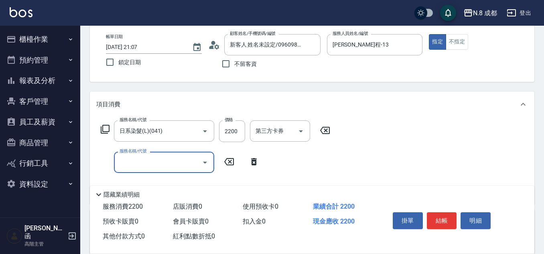
click at [160, 154] on div "服務名稱/代號" at bounding box center [164, 162] width 100 height 21
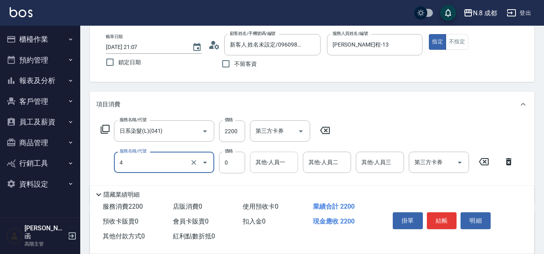
type input "互助4點(4)"
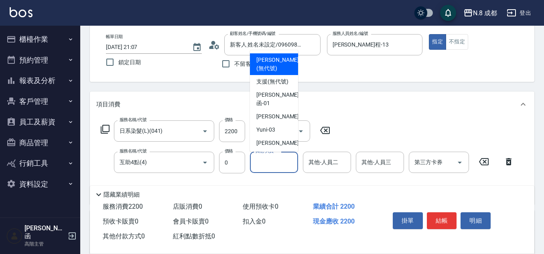
click at [268, 158] on div "其他-人員一 其他-人員一" at bounding box center [274, 162] width 48 height 21
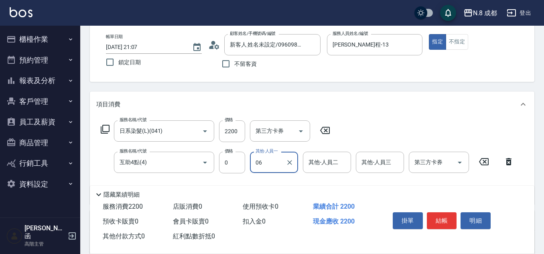
type input "[PERSON_NAME]-06"
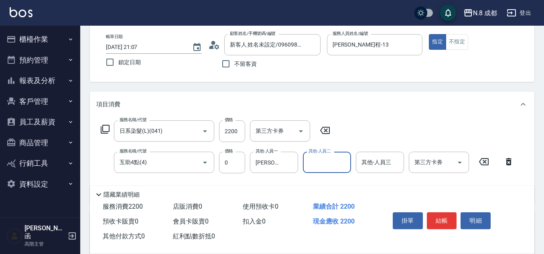
click at [449, 224] on button "結帳" at bounding box center [442, 220] width 30 height 17
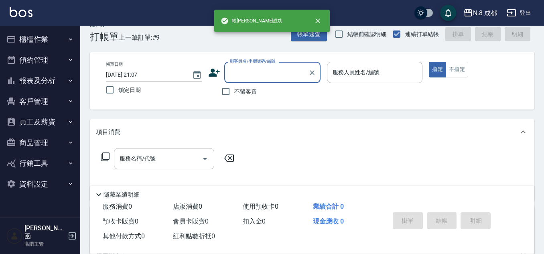
scroll to position [0, 0]
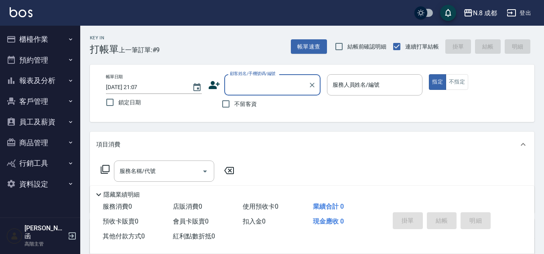
drag, startPoint x: 227, startPoint y: 83, endPoint x: 232, endPoint y: 84, distance: 4.9
click at [229, 84] on div "顧客姓名/手機號碼/編號" at bounding box center [272, 84] width 96 height 21
click at [232, 84] on input "顧客姓名/手機號碼/編號" at bounding box center [266, 85] width 77 height 14
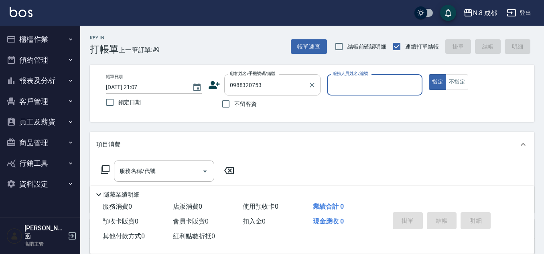
type input "陳??/0988320753/802967"
click at [429, 74] on button "指定" at bounding box center [437, 82] width 17 height 16
type input "[PERSON_NAME]程-13"
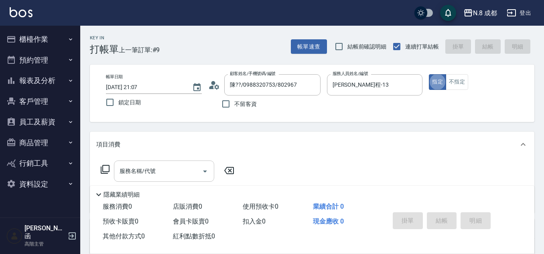
click at [171, 162] on div "服務名稱/代號" at bounding box center [164, 170] width 100 height 21
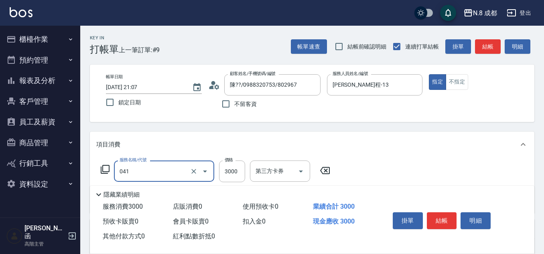
type input "日系染髮(L)(041)"
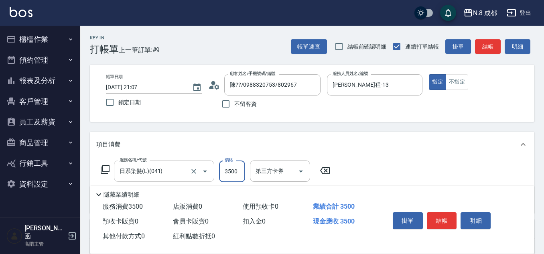
type input "3500"
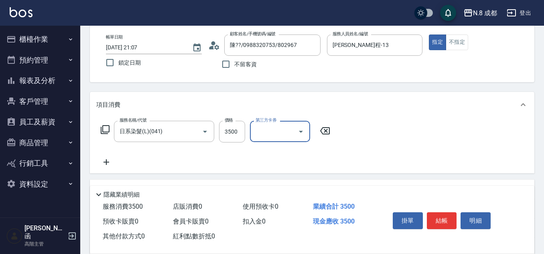
scroll to position [40, 0]
click at [107, 160] on icon at bounding box center [106, 162] width 20 height 10
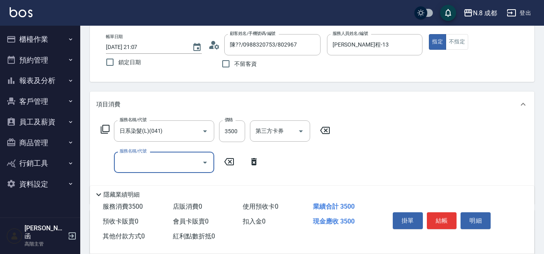
click at [144, 157] on div "服務名稱/代號 服務名稱/代號" at bounding box center [164, 162] width 100 height 21
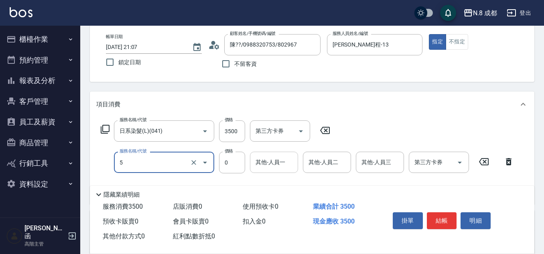
type input "互助5點(5)"
click at [260, 166] on input "其他-人員一" at bounding box center [273, 162] width 41 height 14
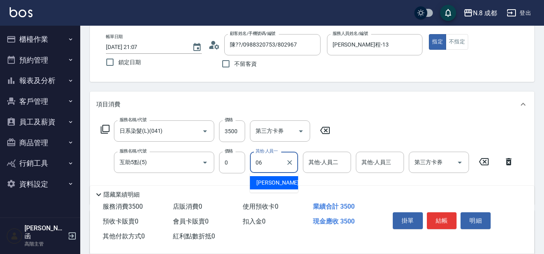
type input "[PERSON_NAME]-06"
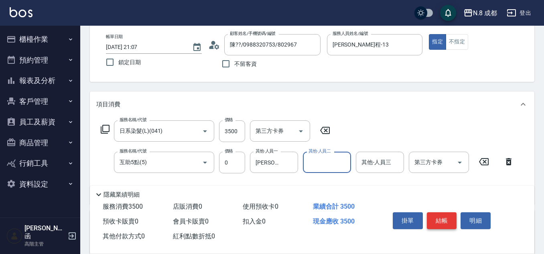
click at [443, 221] on button "結帳" at bounding box center [442, 220] width 30 height 17
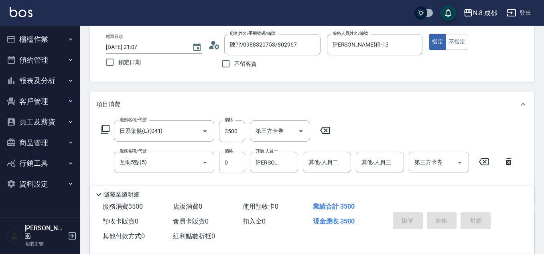
type input "[DATE] 21:08"
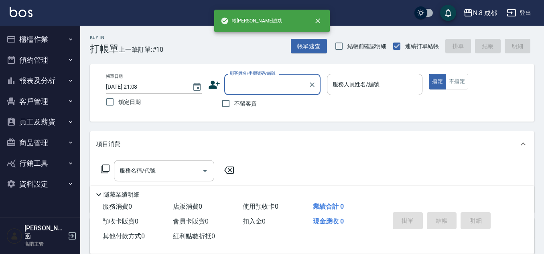
scroll to position [0, 0]
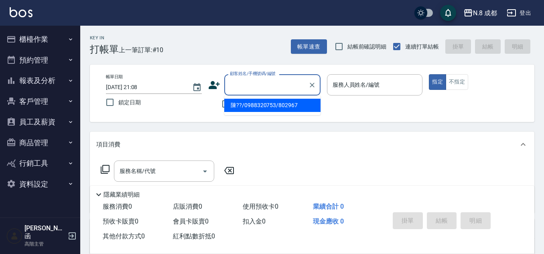
click at [270, 89] on input "顧客姓名/手機號碼/編號" at bounding box center [266, 85] width 77 height 14
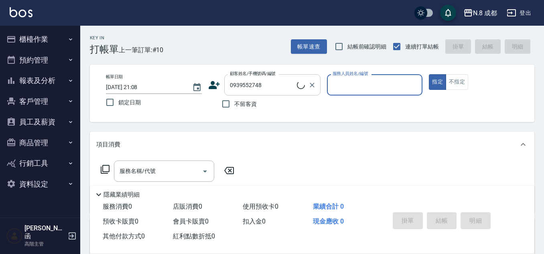
type input "新客人 姓名未設定/0939552748/null"
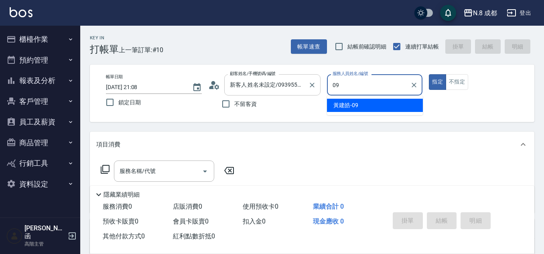
type input "[PERSON_NAME]-09"
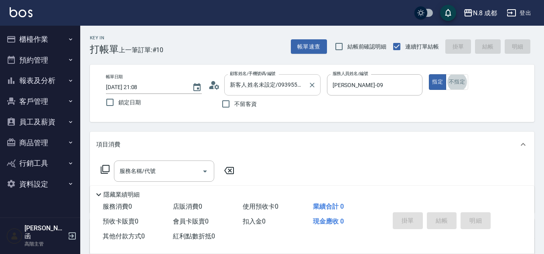
type button "false"
click at [152, 176] on input "服務名稱/代號" at bounding box center [157, 171] width 81 height 14
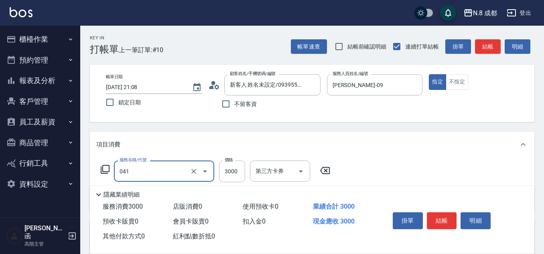
type input "日系染髮(L)(041)"
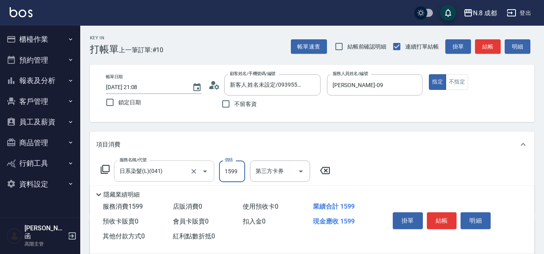
type input "1599"
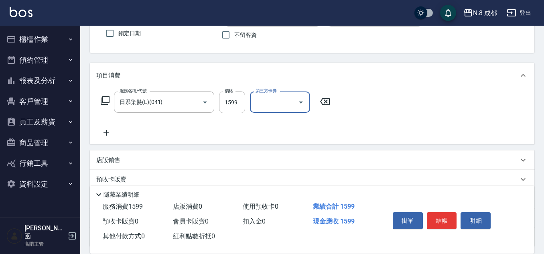
scroll to position [80, 0]
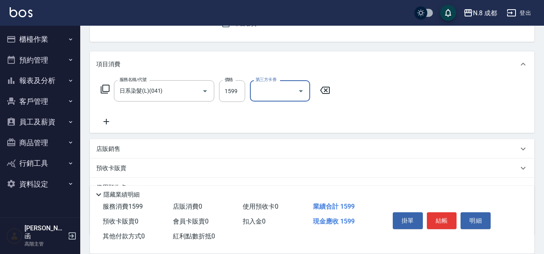
click at [115, 119] on div "服務名稱/代號 日系染髮(L)(041) 服務名稱/代號 價格 1599 價格 第三方卡券 第三方卡券" at bounding box center [215, 103] width 239 height 46
click at [113, 120] on icon at bounding box center [106, 122] width 20 height 10
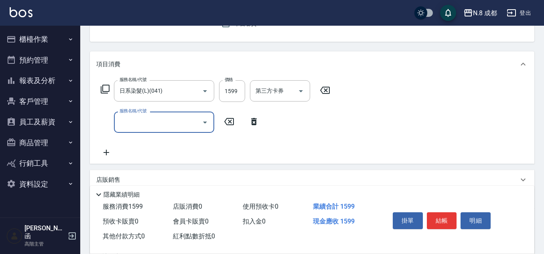
click at [152, 121] on input "服務名稱/代號" at bounding box center [157, 122] width 81 height 14
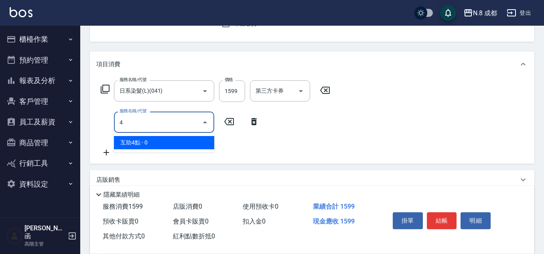
type input "4"
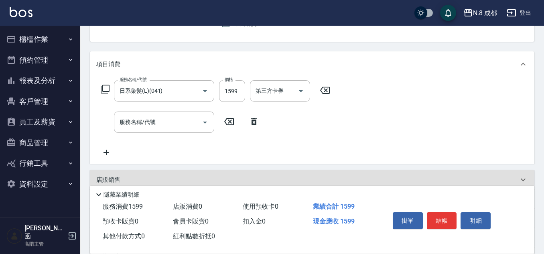
click at [152, 121] on input "服務名稱/代號" at bounding box center [157, 122] width 81 height 14
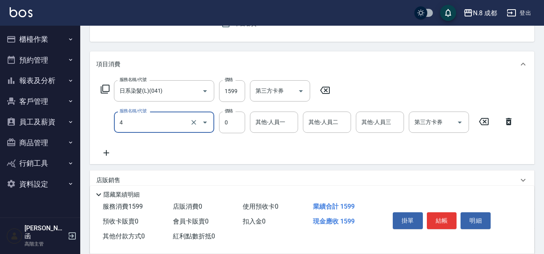
type input "互助4點(4)"
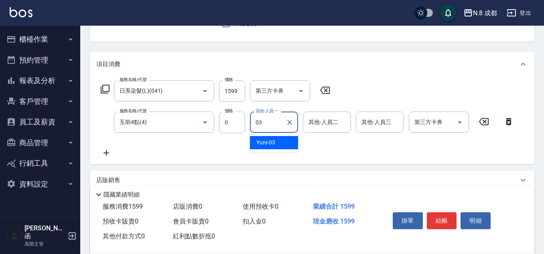
type input "Yuni-03"
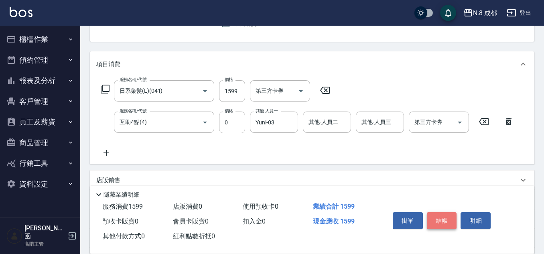
click at [443, 217] on button "結帳" at bounding box center [442, 220] width 30 height 17
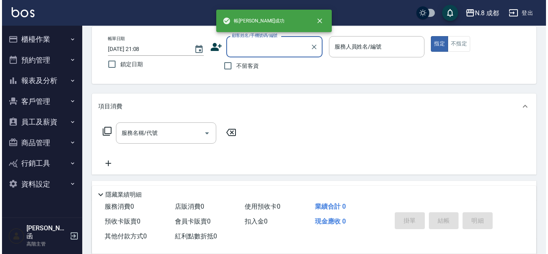
scroll to position [0, 0]
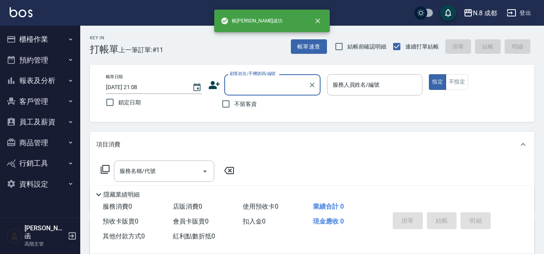
click at [237, 82] on input "顧客姓名/手機號碼/編號" at bounding box center [266, 85] width 77 height 14
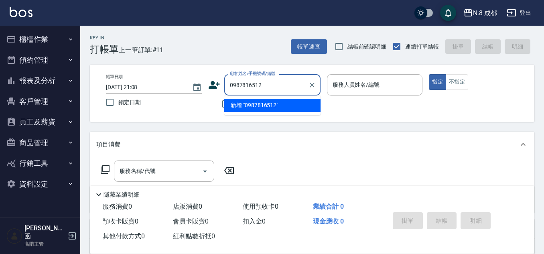
click at [244, 99] on li "新增 "0987816512"" at bounding box center [272, 105] width 96 height 13
type input "0987816512"
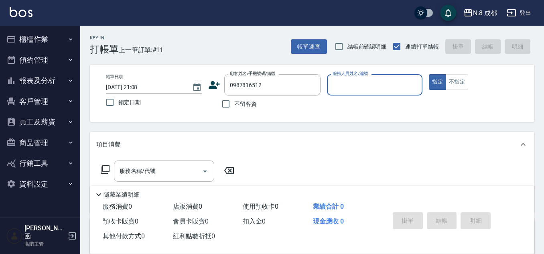
click at [215, 83] on icon at bounding box center [214, 85] width 12 height 12
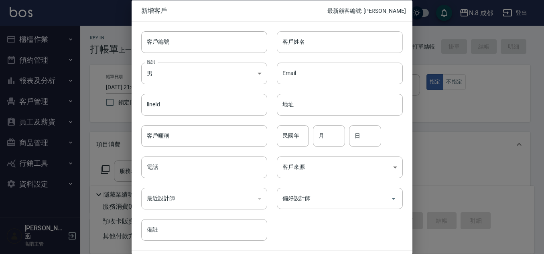
type input "0987816512"
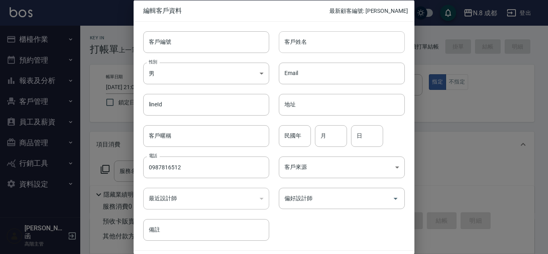
click at [303, 48] on input "客戶姓名" at bounding box center [342, 42] width 126 height 22
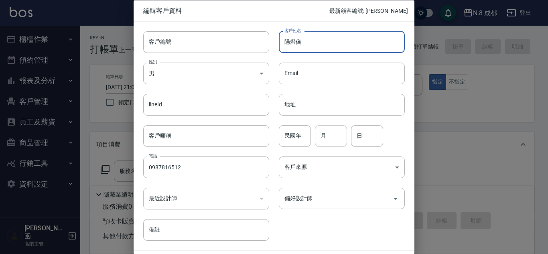
type input "陽燈儀"
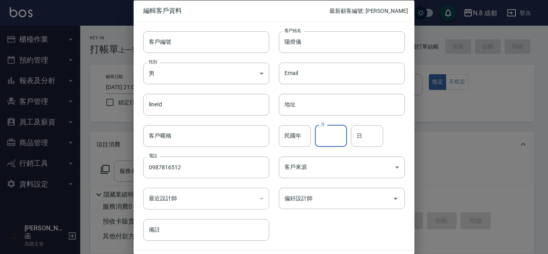
click at [322, 135] on input "月" at bounding box center [331, 136] width 32 height 22
click at [299, 226] on div "客戶編號 客戶編號 客戶姓名 陽燈儀 客戶姓名 性別 男 [DEMOGRAPHIC_DATA] 性別 Email Email lineId lineId 地址…" at bounding box center [269, 130] width 271 height 219
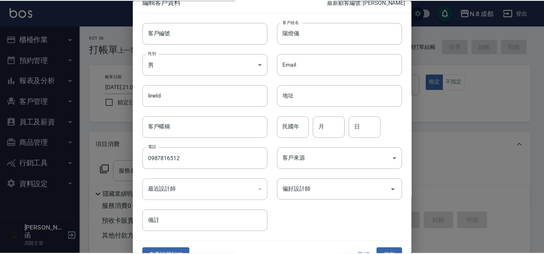
scroll to position [24, 0]
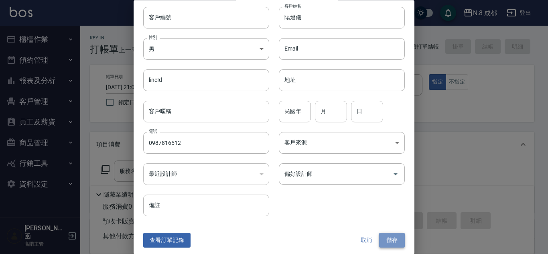
click at [387, 242] on button "儲存" at bounding box center [392, 240] width 26 height 15
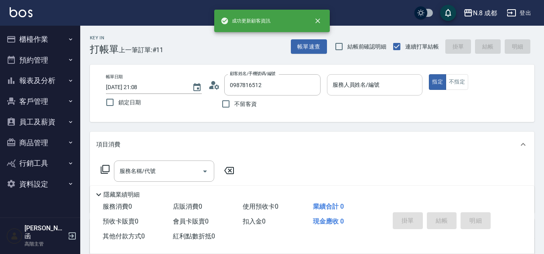
click at [372, 84] on input "服務人員姓名/編號" at bounding box center [374, 85] width 89 height 14
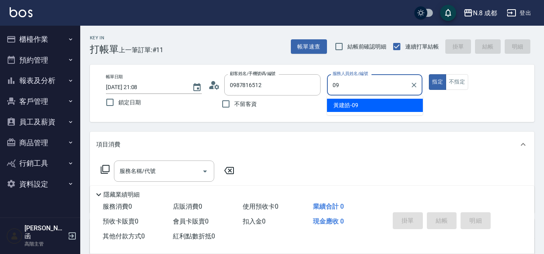
click at [362, 106] on div "[PERSON_NAME]-09" at bounding box center [375, 105] width 96 height 13
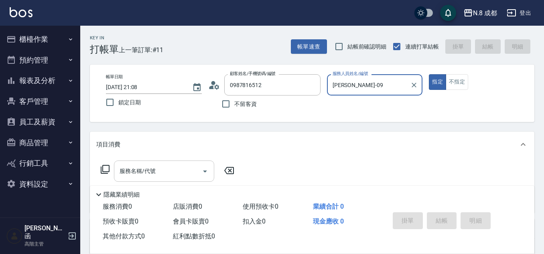
type input "[PERSON_NAME]-09"
click at [171, 168] on input "服務名稱/代號" at bounding box center [157, 171] width 81 height 14
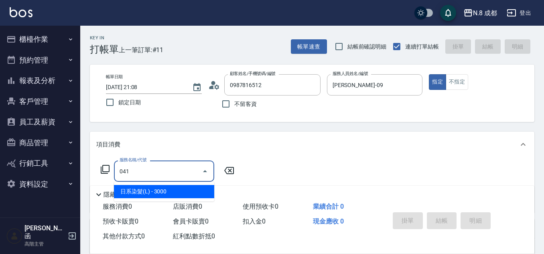
drag, startPoint x: 180, startPoint y: 184, endPoint x: 180, endPoint y: 191, distance: 6.8
click at [180, 188] on ul "日系染髮(L) - 3000" at bounding box center [164, 192] width 100 height 20
drag, startPoint x: 180, startPoint y: 191, endPoint x: 207, endPoint y: 177, distance: 30.7
click at [180, 191] on span "日系染髮(L) - 3000" at bounding box center [164, 191] width 100 height 13
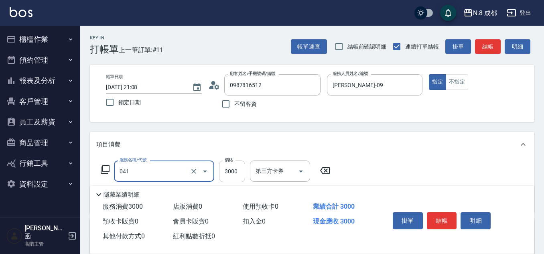
type input "日系染髮(L)(041)"
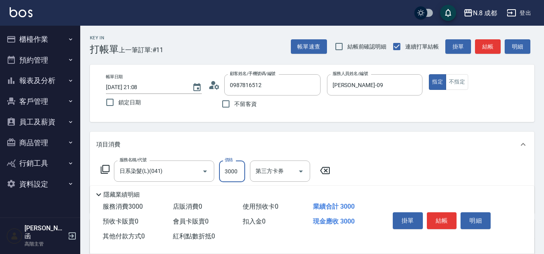
click at [232, 168] on input "3000" at bounding box center [232, 171] width 26 height 22
type input "1800"
click at [182, 169] on input "日系染髮(L)(041)" at bounding box center [152, 171] width 71 height 14
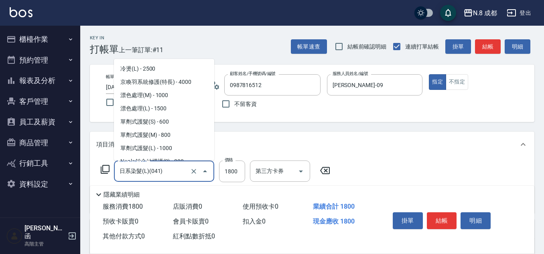
scroll to position [550, 0]
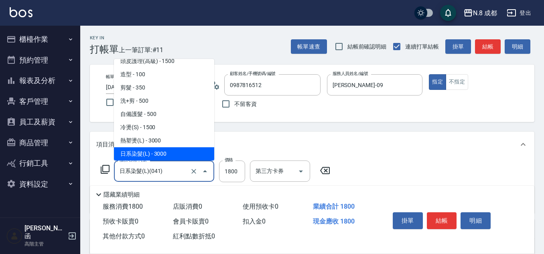
click at [182, 169] on input "日系染髮(L)(041)" at bounding box center [152, 171] width 71 height 14
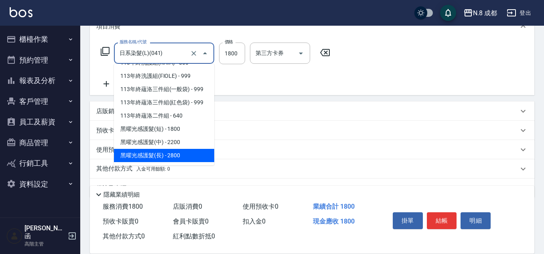
scroll to position [120, 0]
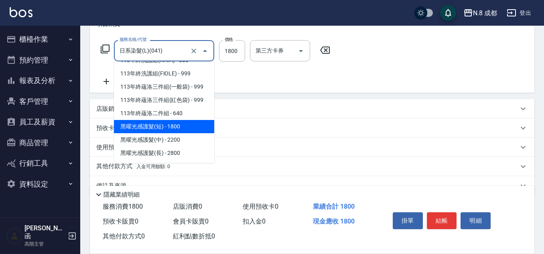
click at [180, 126] on span "黑曜光感護髮(短) - 1800" at bounding box center [164, 126] width 100 height 13
type input "黑曜光感護髮(短)(黑1)"
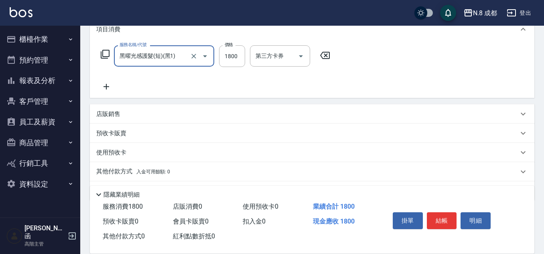
scroll to position [40, 0]
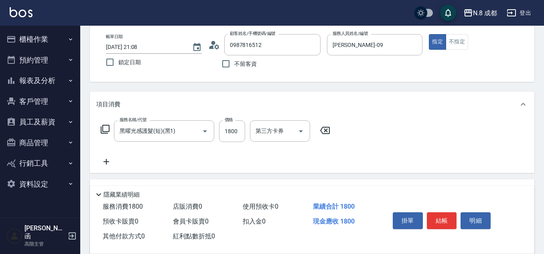
click at [115, 161] on icon at bounding box center [106, 162] width 20 height 10
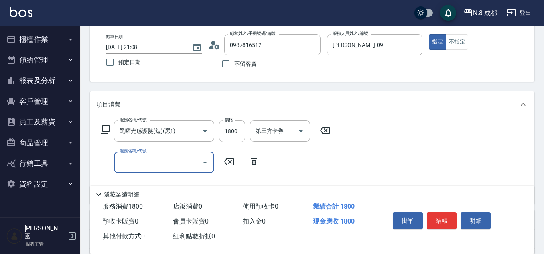
click at [111, 161] on div "服務名稱/代號 服務名稱/代號" at bounding box center [180, 162] width 168 height 21
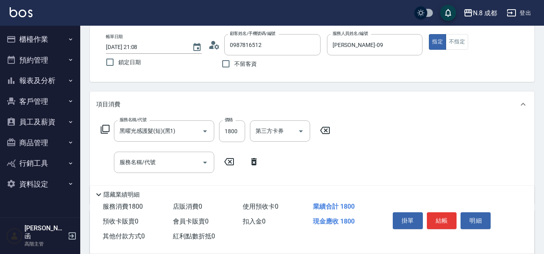
click at [133, 159] on input "服務名稱/代號" at bounding box center [157, 162] width 81 height 14
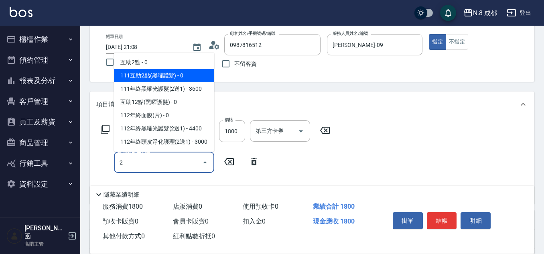
click at [152, 61] on span "互助2點 - 0" at bounding box center [164, 62] width 100 height 13
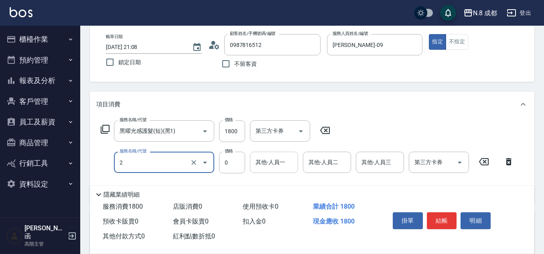
type input "互助2點(2)"
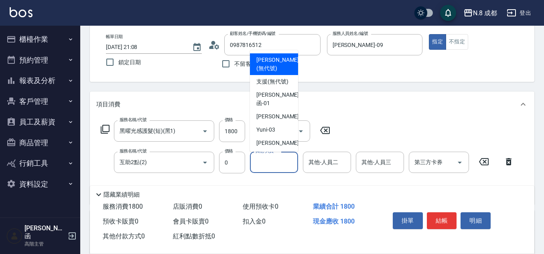
click at [271, 165] on input "其他-人員一" at bounding box center [273, 162] width 41 height 14
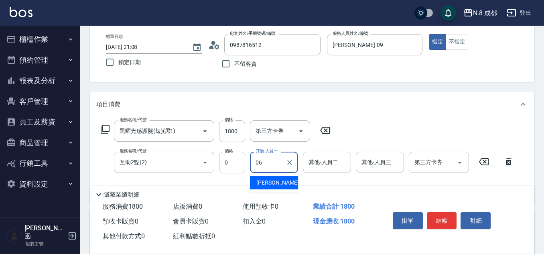
drag, startPoint x: 272, startPoint y: 159, endPoint x: 249, endPoint y: 161, distance: 23.3
click at [249, 161] on div "服務名稱/代號 互助2點(2) 服務名稱/代號 價格 0 價格 其他-人員一 06 其他-人員一 其他-人員二 其他-人員二 其他-人員三 其他-人員三 第三…" at bounding box center [307, 163] width 422 height 22
drag, startPoint x: 278, startPoint y: 177, endPoint x: 350, endPoint y: 183, distance: 72.4
click at [278, 178] on div "Yuni -03" at bounding box center [274, 182] width 48 height 13
type input "Yuni-03"
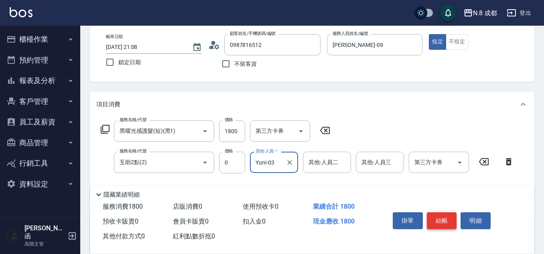
click at [432, 213] on button "結帳" at bounding box center [442, 220] width 30 height 17
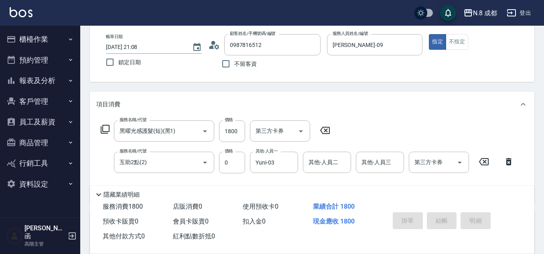
type input "[DATE] 21:09"
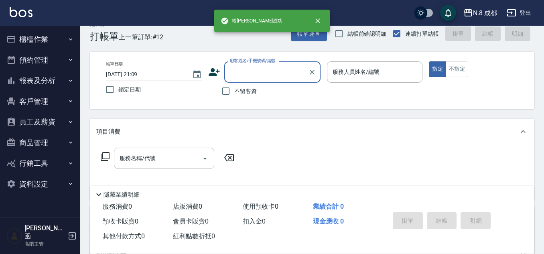
scroll to position [0, 0]
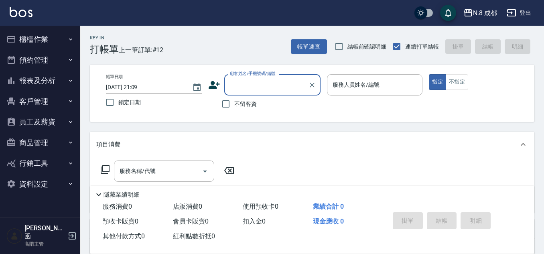
click at [266, 87] on input "顧客姓名/手機號碼/編號" at bounding box center [266, 85] width 77 height 14
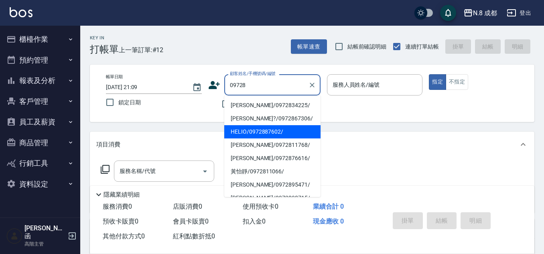
click at [282, 132] on li "HELIO/0972887602/" at bounding box center [272, 131] width 96 height 13
type input "HELIO/0972887602/"
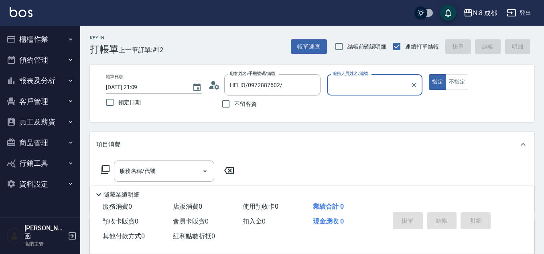
type input "[PERSON_NAME]-09"
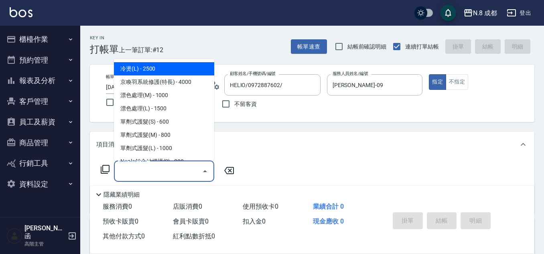
click at [161, 175] on input "服務名稱/代號" at bounding box center [157, 171] width 81 height 14
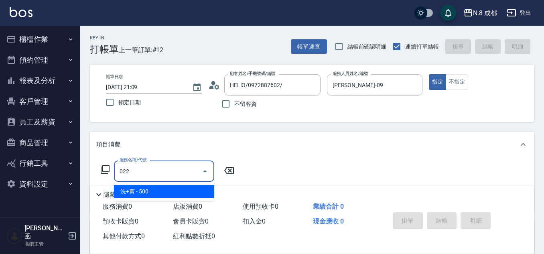
drag, startPoint x: 166, startPoint y: 193, endPoint x: 219, endPoint y: 165, distance: 59.9
click at [167, 192] on span "洗+剪 - 500" at bounding box center [164, 191] width 100 height 13
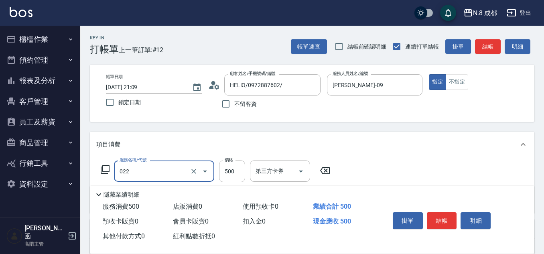
type input "洗+剪(022)"
click at [242, 159] on div "服務名稱/代號 洗+剪(022) 服務名稱/代號 價格 500 價格 第三方卡券 第三方卡券" at bounding box center [312, 185] width 444 height 56
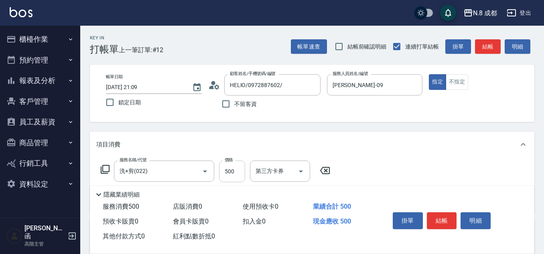
click at [234, 167] on input "500" at bounding box center [232, 171] width 26 height 22
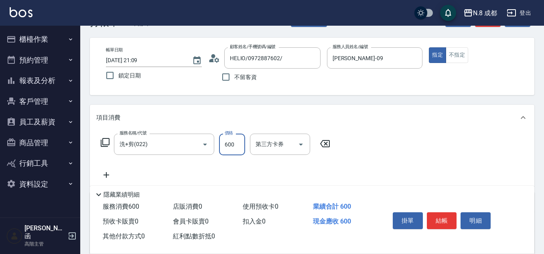
scroll to position [40, 0]
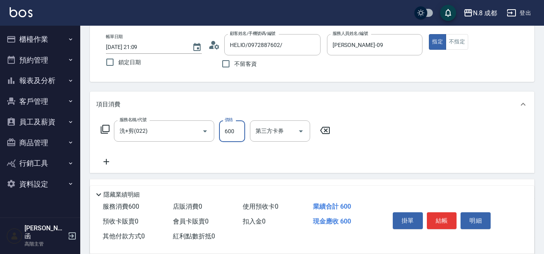
type input "600"
click at [110, 159] on icon at bounding box center [106, 162] width 20 height 10
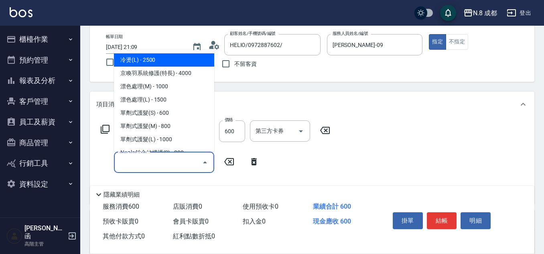
click at [145, 157] on input "服務名稱/代號" at bounding box center [157, 162] width 81 height 14
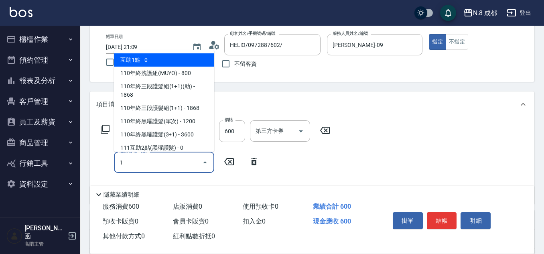
click at [143, 58] on span "互助1點 - 0" at bounding box center [164, 59] width 100 height 13
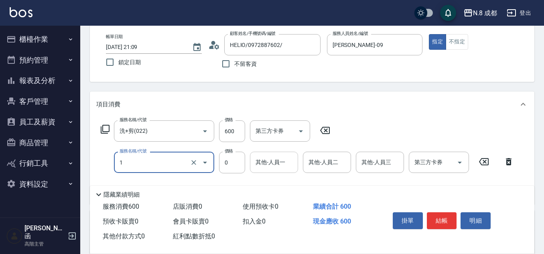
type input "互助1點(1)"
click at [278, 161] on input "其他-人員一" at bounding box center [273, 162] width 41 height 14
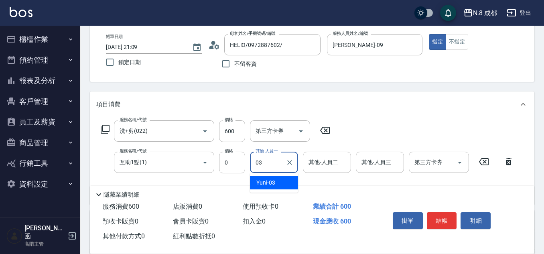
click at [281, 178] on div "Yuni -03" at bounding box center [274, 182] width 48 height 13
type input "Yuni-03"
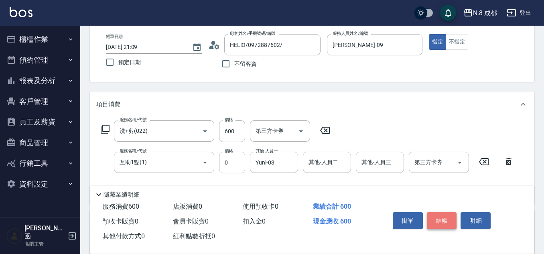
click at [443, 215] on button "結帳" at bounding box center [442, 220] width 30 height 17
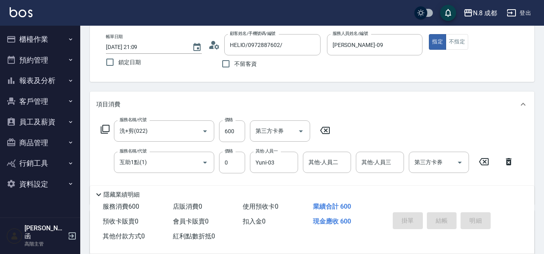
type input "[DATE] 21:10"
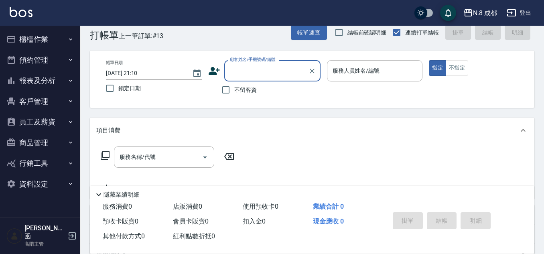
scroll to position [0, 0]
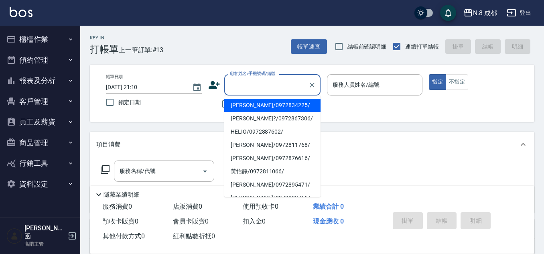
click at [245, 82] on input "顧客姓名/手機號碼/編號" at bounding box center [266, 85] width 77 height 14
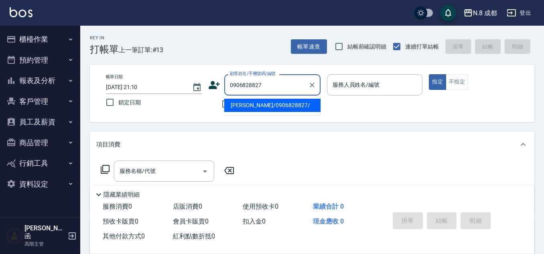
click at [268, 103] on li "[PERSON_NAME]/0906828827/" at bounding box center [272, 105] width 96 height 13
type input "[PERSON_NAME]/0906828827/"
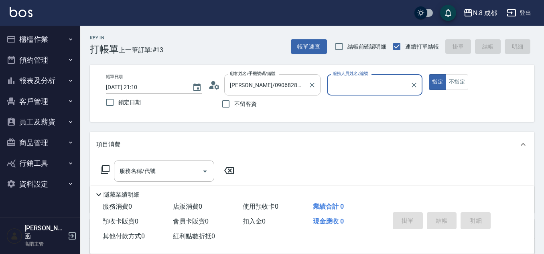
type input "[PERSON_NAME]-12"
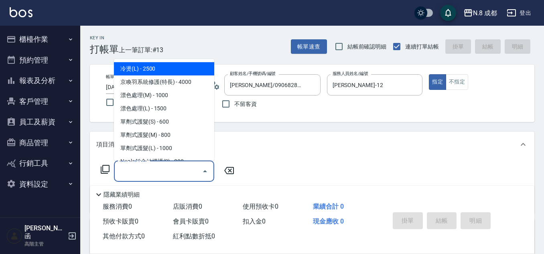
click at [178, 168] on input "服務名稱/代號" at bounding box center [157, 171] width 81 height 14
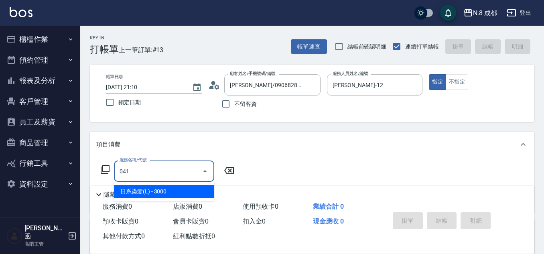
click at [178, 198] on ul "日系染髮(L) - 3000" at bounding box center [164, 192] width 100 height 20
click at [192, 191] on span "日系染髮(L) - 3000" at bounding box center [164, 191] width 100 height 13
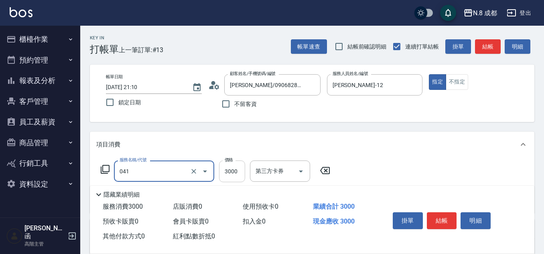
type input "日系染髮(L)(041)"
click at [230, 174] on input "3000" at bounding box center [232, 171] width 26 height 22
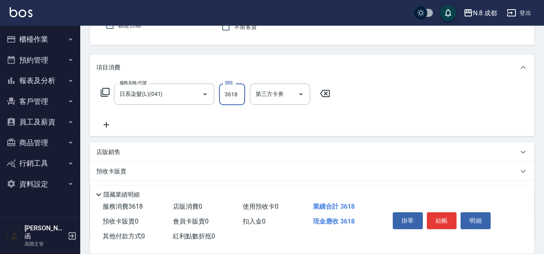
scroll to position [80, 0]
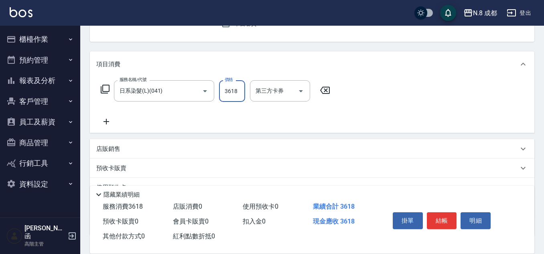
type input "3618"
click at [103, 125] on icon at bounding box center [106, 122] width 20 height 10
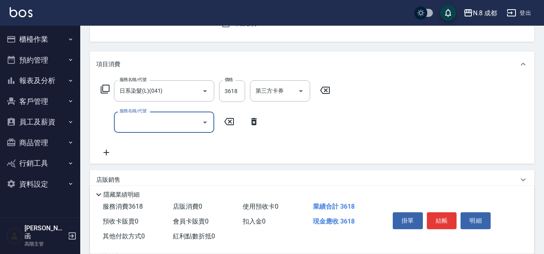
click at [135, 127] on input "服務名稱/代號" at bounding box center [157, 122] width 81 height 14
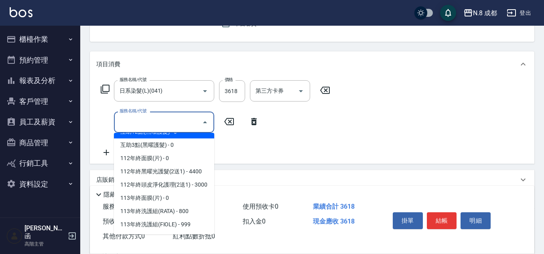
scroll to position [1081, 0]
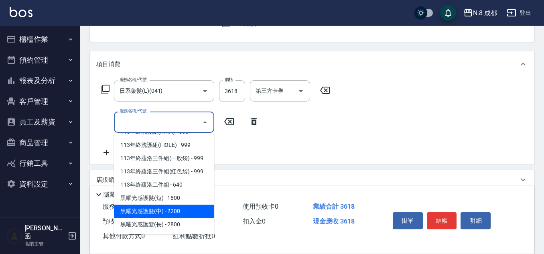
click at [171, 211] on span "黑曜光感護髮(中) - 2200" at bounding box center [164, 210] width 100 height 13
type input "黑曜光感護髮(中)(黑2)"
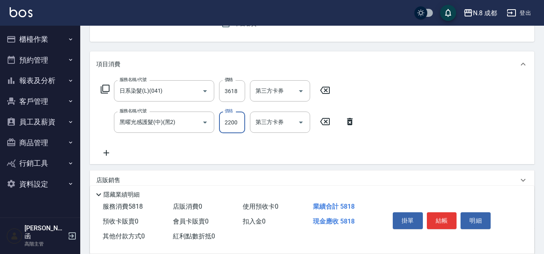
click at [234, 121] on input "2200" at bounding box center [232, 122] width 26 height 22
type input "0"
drag, startPoint x: 105, startPoint y: 158, endPoint x: 150, endPoint y: 153, distance: 44.8
click at [106, 158] on div "服務名稱/代號 日系染髮(L)(041) 服務名稱/代號 價格 3618 價格 第三方卡券 第三方卡券 服務名稱/代號 黑曜光感護髮(中)(黑2) 服務名稱/…" at bounding box center [312, 120] width 444 height 87
click at [103, 150] on icon at bounding box center [106, 153] width 20 height 10
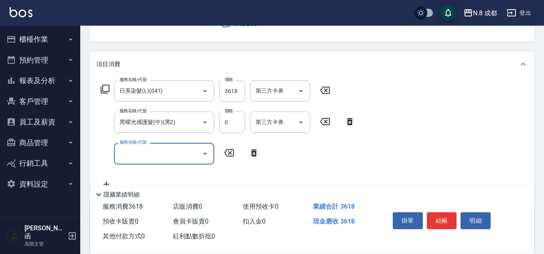
click at [137, 145] on label "服務名稱/代號" at bounding box center [132, 142] width 27 height 6
click at [137, 146] on input "服務名稱/代號" at bounding box center [157, 153] width 81 height 14
click at [139, 149] on input "服務名稱/代號" at bounding box center [157, 153] width 81 height 14
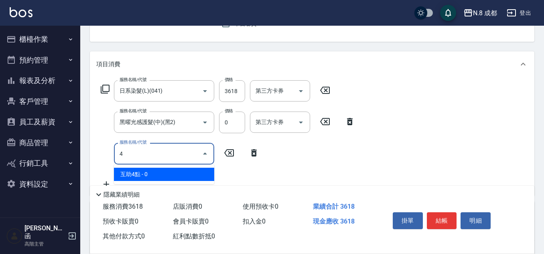
click at [157, 176] on span "互助4點 - 0" at bounding box center [164, 174] width 100 height 13
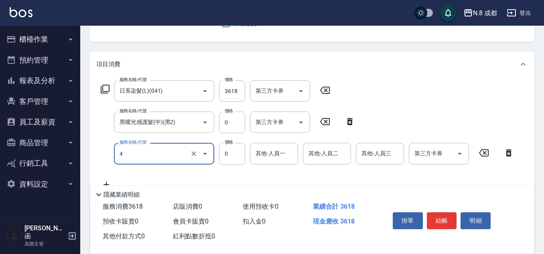
type input "互助4點(4)"
click at [261, 156] on input "其他-人員一" at bounding box center [273, 153] width 41 height 14
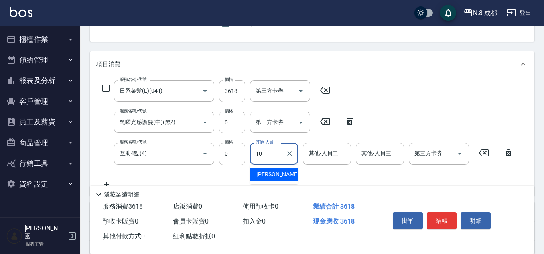
click at [268, 171] on span "[PERSON_NAME]-10" at bounding box center [281, 174] width 51 height 8
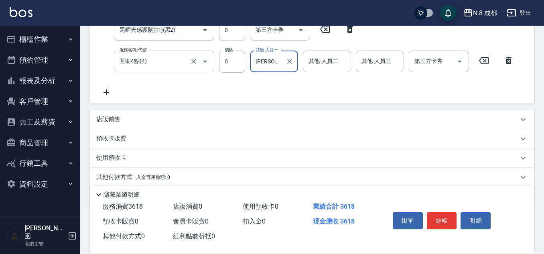
scroll to position [160, 0]
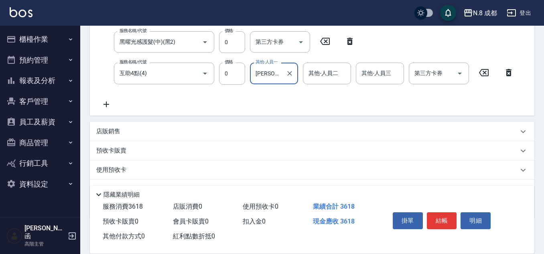
type input "[PERSON_NAME]-10"
click at [171, 96] on div "服務名稱/代號 日系染髮(L)(041) 服務名稱/代號 價格 3618 價格 第三方卡券 第三方卡券 服務名稱/代號 黑曜光感護髮(中)(黑2) 服務名稱/…" at bounding box center [307, 54] width 422 height 109
click at [184, 91] on div "服務名稱/代號 日系染髮(L)(041) 服務名稱/代號 價格 3618 價格 第三方卡券 第三方卡券 服務名稱/代號 黑曜光感護髮(中)(黑2) 服務名稱/…" at bounding box center [307, 54] width 422 height 109
click at [132, 94] on div "服務名稱/代號 日系染髮(L)(041) 服務名稱/代號 價格 3618 價格 第三方卡券 第三方卡券 服務名稱/代號 黑曜光感護髮(中)(黑2) 服務名稱/…" at bounding box center [307, 54] width 422 height 109
click at [133, 92] on div "服務名稱/代號 日系染髮(L)(041) 服務名稱/代號 價格 3618 價格 第三方卡券 第三方卡券 服務名稱/代號 黑曜光感護髮(中)(黑2) 服務名稱/…" at bounding box center [307, 54] width 422 height 109
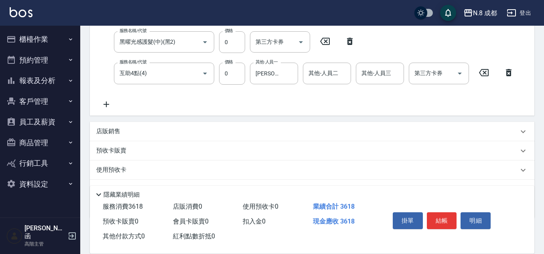
click at [148, 90] on div "服務名稱/代號 日系染髮(L)(041) 服務名稱/代號 價格 3618 價格 第三方卡券 第三方卡券 服務名稱/代號 黑曜光感護髮(中)(黑2) 服務名稱/…" at bounding box center [307, 54] width 422 height 109
click at [179, 105] on div "服務名稱/代號 日系染髮(L)(041) 服務名稱/代號 價格 3618 價格 第三方卡券 第三方卡券 服務名稱/代號 黑曜光感護髮(中)(黑2) 服務名稱/…" at bounding box center [307, 54] width 422 height 109
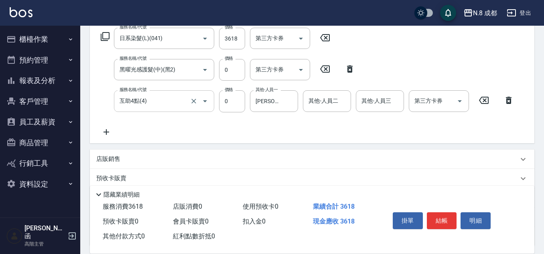
scroll to position [120, 0]
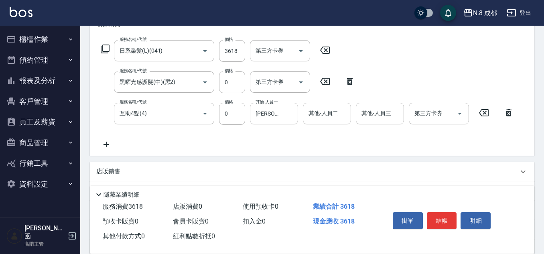
click at [108, 127] on div "服務名稱/代號 日系染髮(L)(041) 服務名稱/代號 價格 3618 價格 第三方卡券 第三方卡券 服務名稱/代號 黑曜光感護髮(中)(黑2) 服務名稱/…" at bounding box center [307, 94] width 422 height 109
click at [152, 134] on div "服務名稱/代號 日系染髮(L)(041) 服務名稱/代號 價格 3618 價格 第三方卡券 第三方卡券 服務名稱/代號 黑曜光感護髮(中)(黑2) 服務名稱/…" at bounding box center [307, 94] width 422 height 109
click at [437, 214] on button "結帳" at bounding box center [442, 220] width 30 height 17
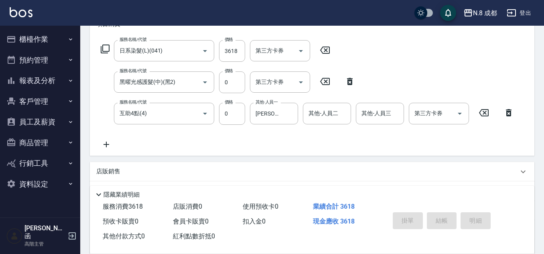
type input "[DATE] 21:11"
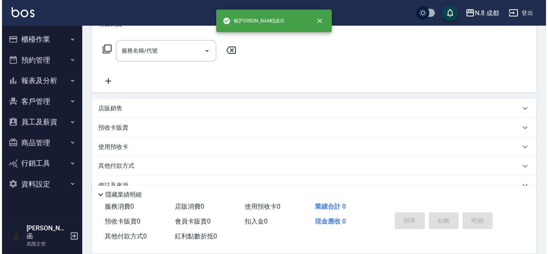
scroll to position [0, 0]
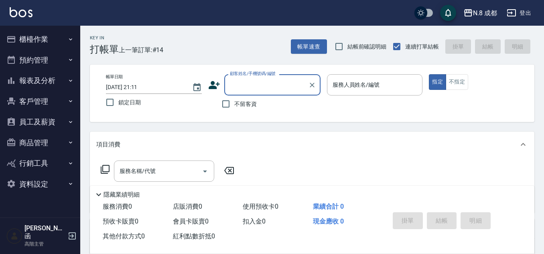
click at [283, 85] on input "顧客姓名/手機號碼/編號" at bounding box center [266, 85] width 77 height 14
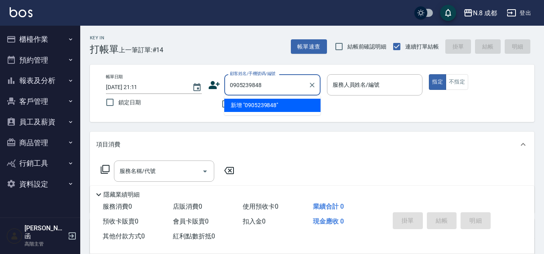
click at [285, 101] on li "新增 "0905239848"" at bounding box center [272, 105] width 96 height 13
type input "0905239848"
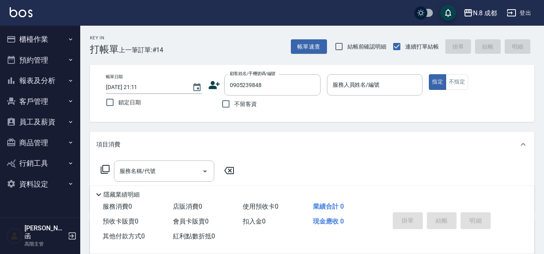
click at [211, 85] on icon at bounding box center [214, 85] width 12 height 12
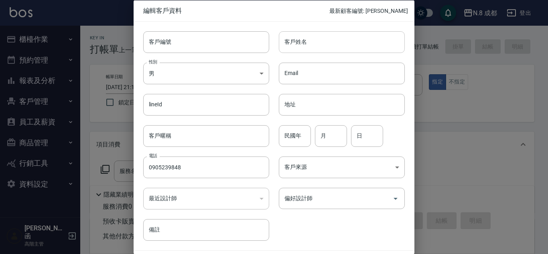
click at [299, 46] on input "客戶姓名" at bounding box center [342, 42] width 126 height 22
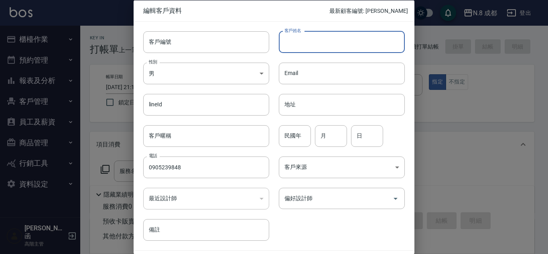
click at [307, 44] on input "客戶姓名" at bounding box center [342, 42] width 126 height 22
type input "[PERSON_NAME]"
click at [304, 136] on input "民國年" at bounding box center [295, 136] width 32 height 22
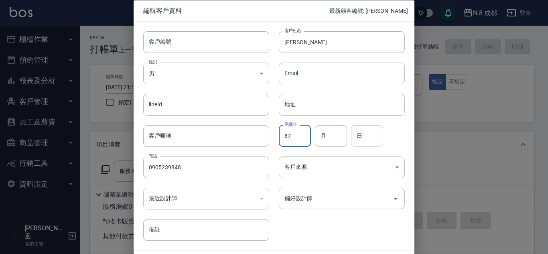
type input "87"
drag, startPoint x: 358, startPoint y: 135, endPoint x: 343, endPoint y: 135, distance: 14.8
click at [343, 135] on div "民國年 87 民國年 月 月 日 日" at bounding box center [337, 130] width 136 height 31
click at [336, 135] on input "月" at bounding box center [331, 136] width 32 height 22
type input "02"
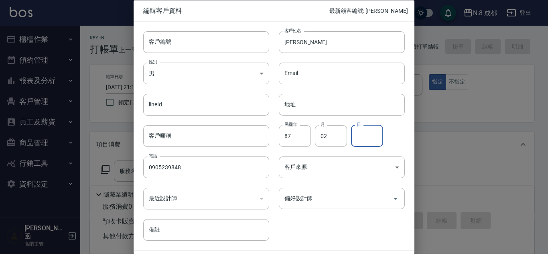
click at [359, 137] on input "日" at bounding box center [367, 136] width 32 height 22
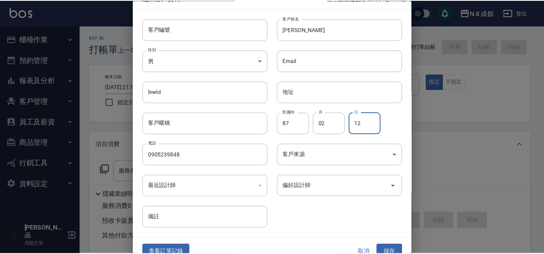
scroll to position [24, 0]
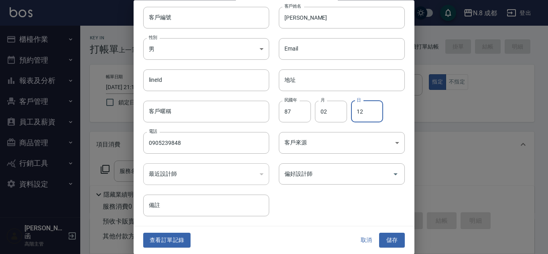
type input "12"
click at [392, 238] on button "儲存" at bounding box center [392, 240] width 26 height 15
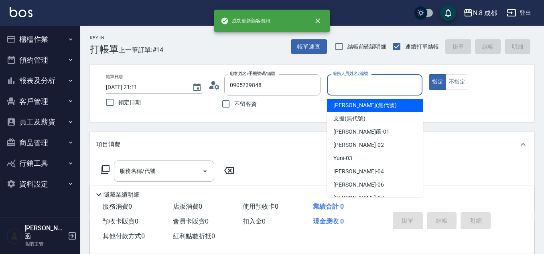
click at [376, 88] on input "服務人員姓名/編號" at bounding box center [374, 85] width 89 height 14
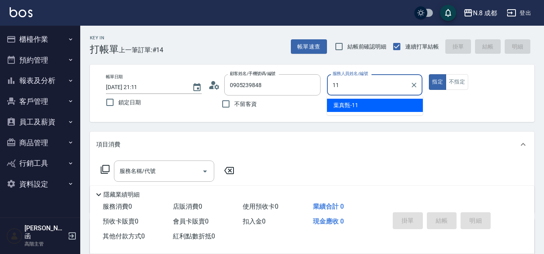
click at [372, 101] on div "[PERSON_NAME]-11" at bounding box center [375, 105] width 96 height 13
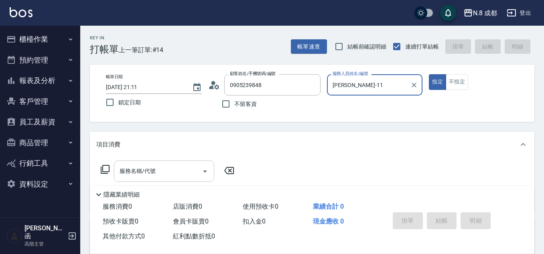
type input "[PERSON_NAME]-11"
click at [153, 177] on input "服務名稱/代號" at bounding box center [157, 171] width 81 height 14
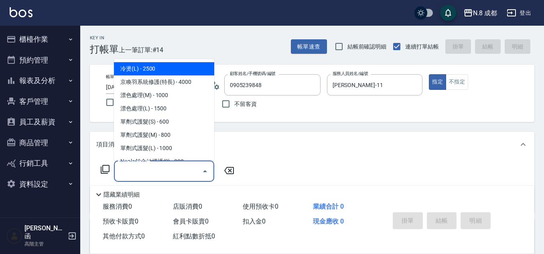
click at [152, 174] on input "服務名稱/代號" at bounding box center [157, 171] width 81 height 14
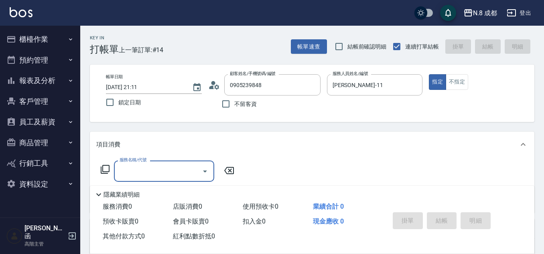
click at [152, 172] on input "服務名稱/代號" at bounding box center [157, 171] width 81 height 14
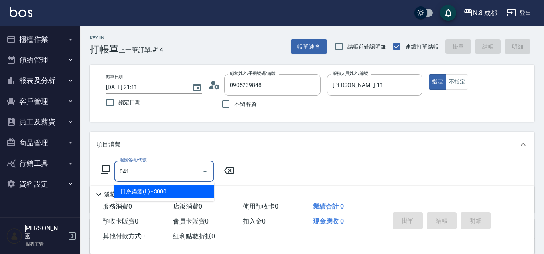
click at [158, 190] on span "日系染髮(L) - 3000" at bounding box center [164, 191] width 100 height 13
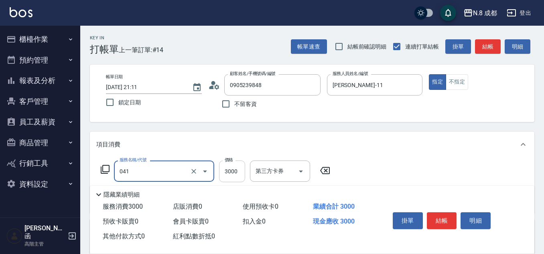
type input "日系染髮(L)(041)"
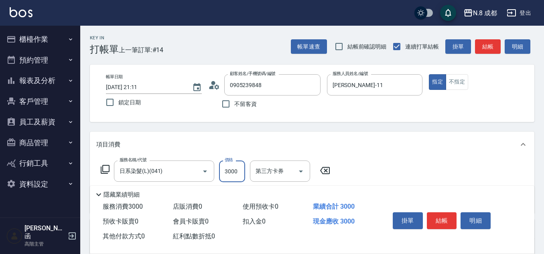
click at [234, 168] on input "3000" at bounding box center [232, 171] width 26 height 22
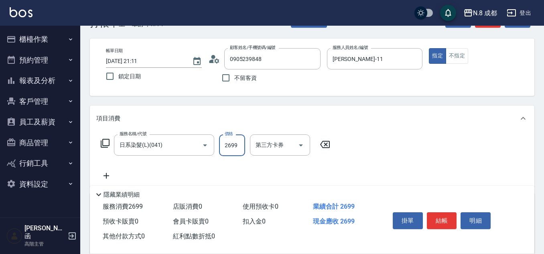
scroll to position [40, 0]
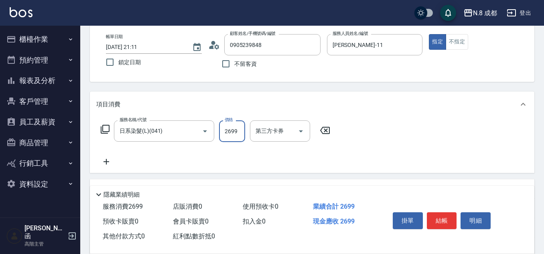
type input "2699"
click at [106, 162] on icon at bounding box center [106, 162] width 6 height 6
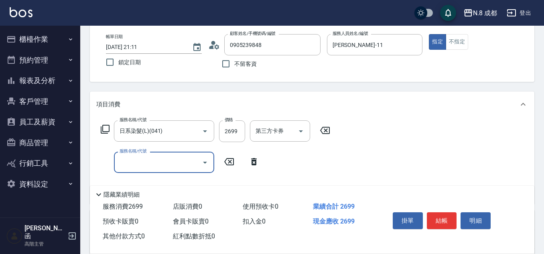
click at [144, 159] on input "服務名稱/代號" at bounding box center [157, 162] width 81 height 14
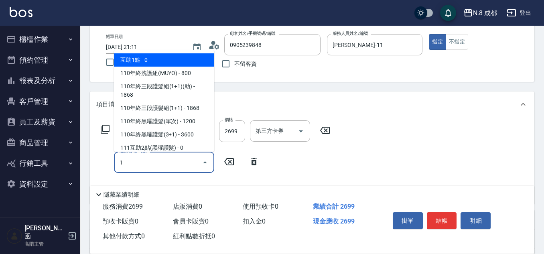
click at [159, 62] on span "互助1點 - 0" at bounding box center [164, 59] width 100 height 13
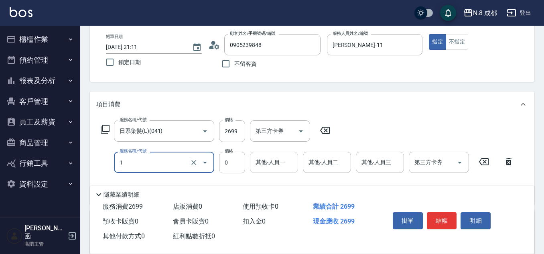
type input "互助1點(1)"
click at [275, 164] on input "其他-人員一" at bounding box center [273, 162] width 41 height 14
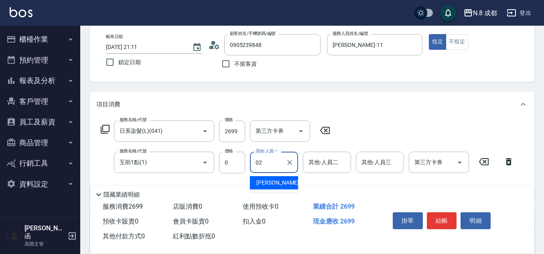
click at [282, 188] on div "[PERSON_NAME]-02" at bounding box center [274, 182] width 48 height 13
type input "[PERSON_NAME]-02"
click at [283, 178] on div "服務名稱/代號 日系染髮(L)(041) 服務名稱/代號 價格 2699 價格 第三方卡券 第三方卡券 服務名稱/代號 互助1點(1) 服務名稱/代號 價格 …" at bounding box center [307, 158] width 422 height 77
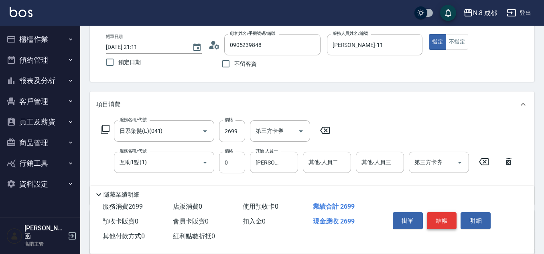
click at [437, 213] on button "結帳" at bounding box center [442, 220] width 30 height 17
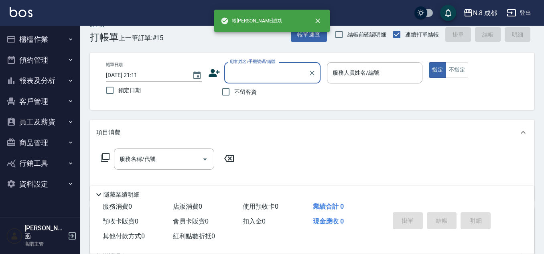
scroll to position [0, 0]
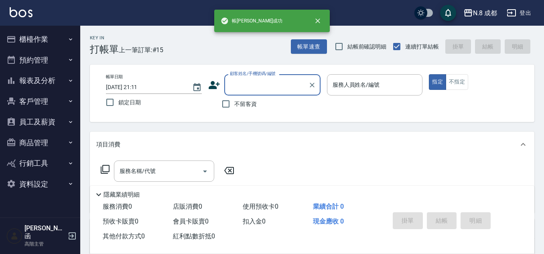
click at [255, 83] on input "顧客姓名/手機號碼/編號" at bounding box center [266, 85] width 77 height 14
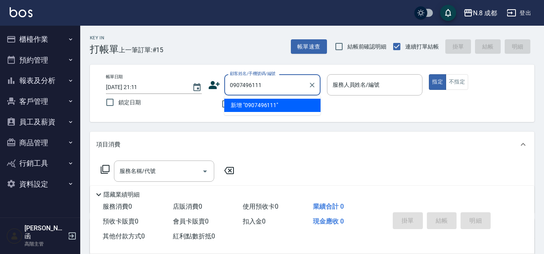
click at [279, 105] on li "新增 "0907496111"" at bounding box center [272, 105] width 96 height 13
type input "0907496111"
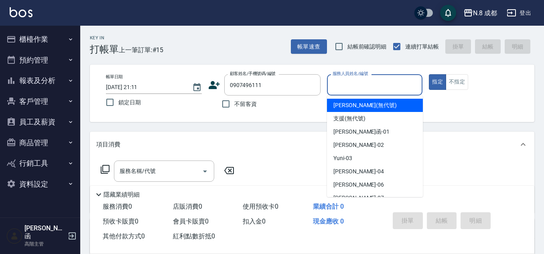
click at [368, 88] on input "服務人員姓名/編號" at bounding box center [374, 85] width 89 height 14
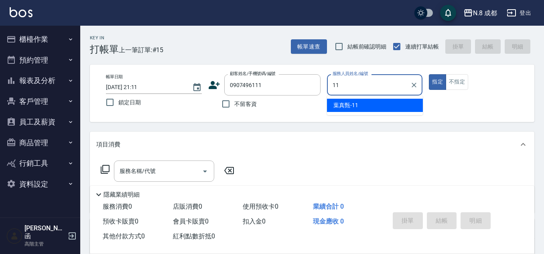
click at [357, 102] on span "[PERSON_NAME]-11" at bounding box center [345, 105] width 25 height 8
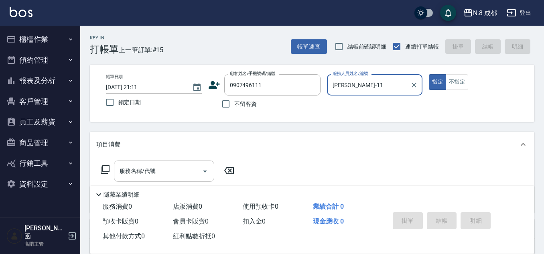
type input "[PERSON_NAME]-11"
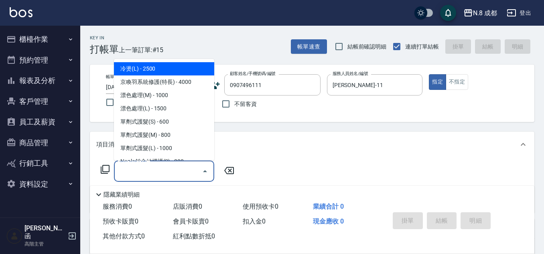
click at [180, 166] on input "服務名稱/代號" at bounding box center [157, 171] width 81 height 14
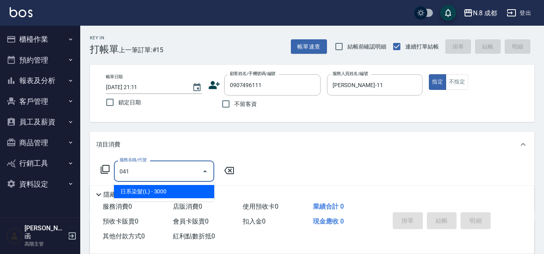
click at [187, 182] on ul "日系染髮(L) - 3000" at bounding box center [164, 192] width 100 height 20
click at [186, 185] on span "日系染髮(L) - 3000" at bounding box center [164, 191] width 100 height 13
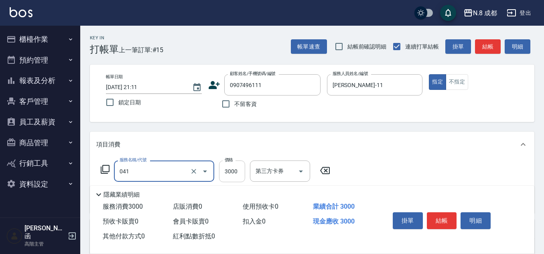
type input "日系染髮(L)(041)"
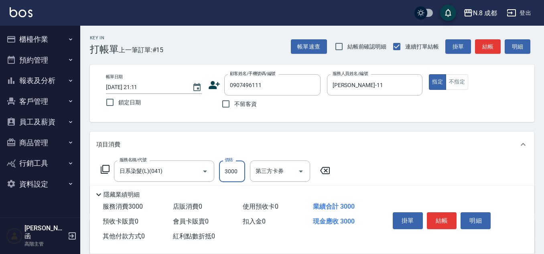
click at [229, 172] on input "3000" at bounding box center [232, 171] width 26 height 22
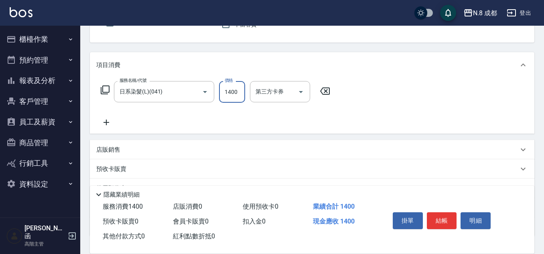
scroll to position [80, 0]
type input "1400"
click at [111, 120] on icon at bounding box center [106, 122] width 20 height 10
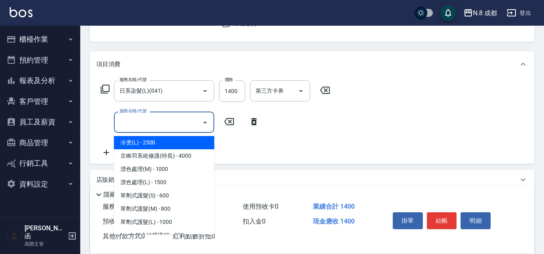
click at [145, 117] on input "服務名稱/代號" at bounding box center [157, 122] width 81 height 14
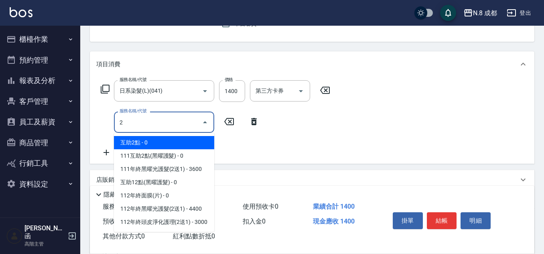
click at [169, 143] on span "互助2點 - 0" at bounding box center [164, 142] width 100 height 13
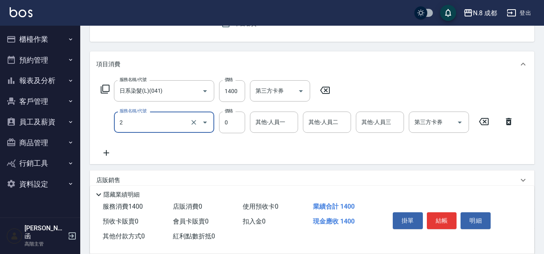
type input "互助2點(2)"
click at [258, 123] on input "其他-人員一" at bounding box center [273, 122] width 41 height 14
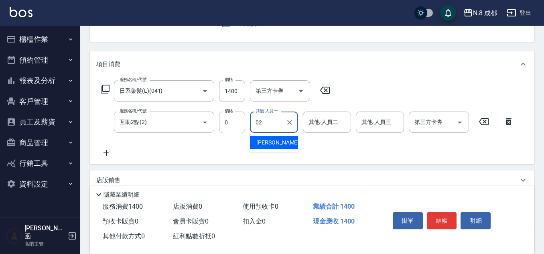
drag, startPoint x: 271, startPoint y: 145, endPoint x: 288, endPoint y: 138, distance: 18.4
click at [272, 145] on span "[PERSON_NAME]-02" at bounding box center [281, 142] width 51 height 8
type input "[PERSON_NAME]-02"
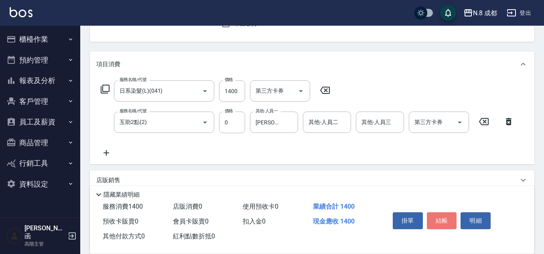
drag, startPoint x: 449, startPoint y: 215, endPoint x: 451, endPoint y: 210, distance: 5.3
click at [449, 214] on button "結帳" at bounding box center [442, 220] width 30 height 17
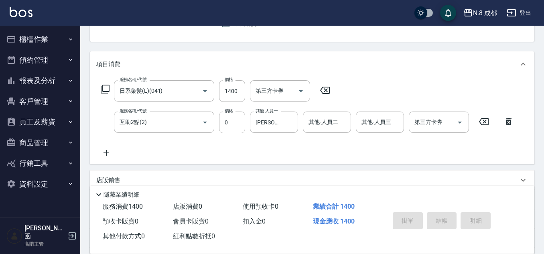
type input "[DATE] 21:12"
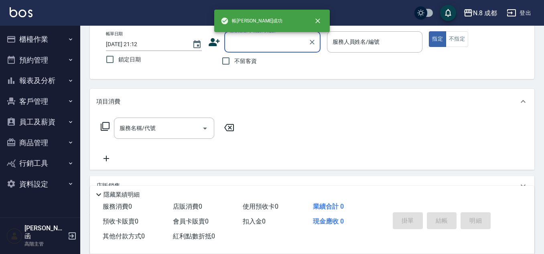
scroll to position [0, 0]
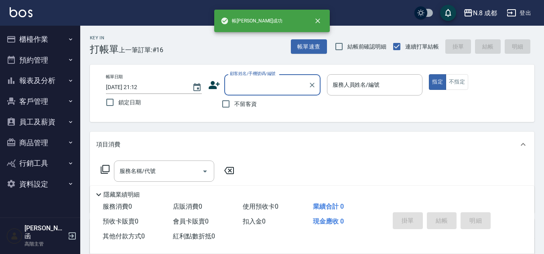
drag, startPoint x: 224, startPoint y: 92, endPoint x: 241, endPoint y: 92, distance: 16.8
click at [226, 92] on div "顧客姓名/手機號碼/編號" at bounding box center [272, 84] width 96 height 21
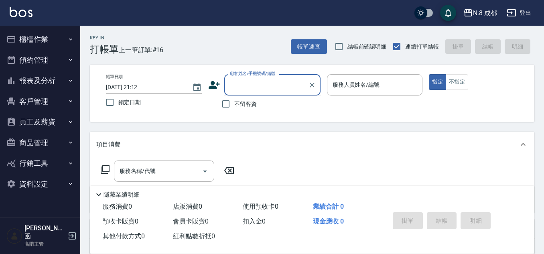
click at [242, 91] on input "顧客姓名/手機號碼/編號" at bounding box center [266, 85] width 77 height 14
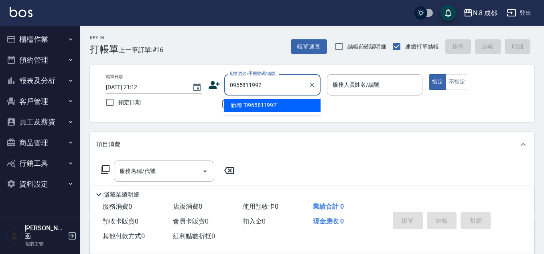
click at [263, 105] on li "新增 "0965811992"" at bounding box center [272, 105] width 96 height 13
type input "0965811992"
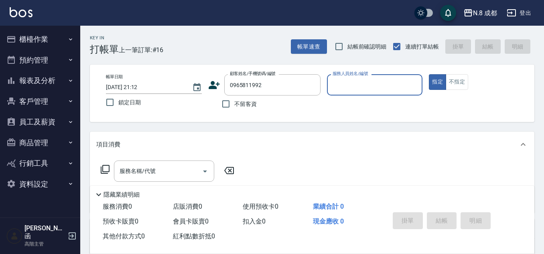
click at [373, 92] on div "服務人員姓名/編號" at bounding box center [375, 84] width 96 height 21
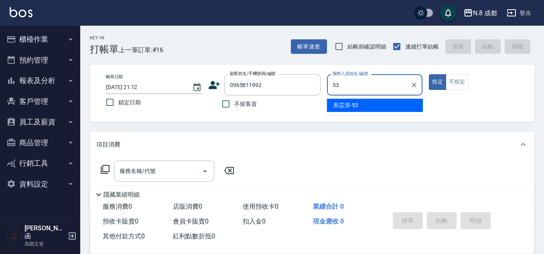
click at [362, 108] on div "[PERSON_NAME]-53" at bounding box center [375, 105] width 96 height 13
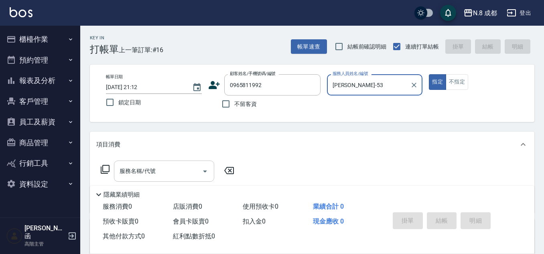
type input "[PERSON_NAME]-53"
click at [180, 165] on input "服務名稱/代號" at bounding box center [157, 171] width 81 height 14
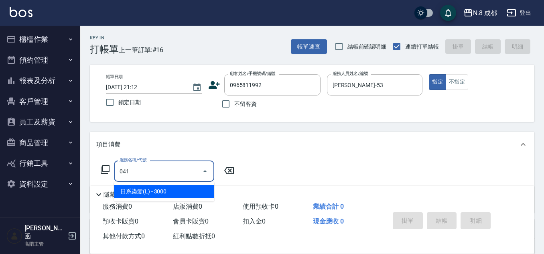
click at [168, 196] on span "日系染髮(L) - 3000" at bounding box center [164, 191] width 100 height 13
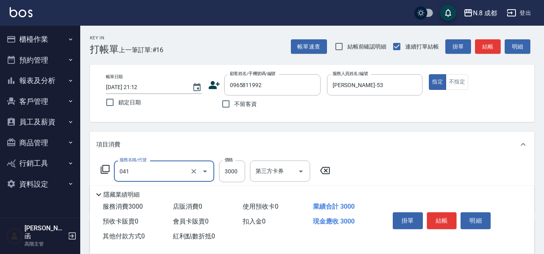
type input "日系染髮(L)(041)"
drag, startPoint x: 216, startPoint y: 169, endPoint x: 226, endPoint y: 168, distance: 10.4
click at [217, 169] on div "服務名稱/代號 日系染髮(L)(041) 服務名稱/代號 價格 3000 價格 第三方卡券 第三方卡券" at bounding box center [215, 171] width 239 height 22
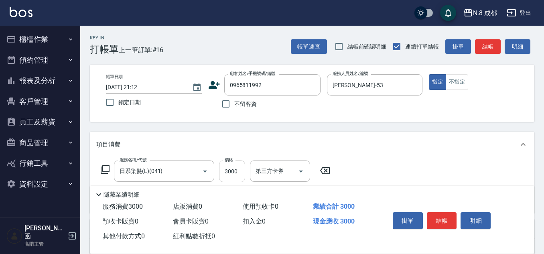
click at [228, 168] on input "3000" at bounding box center [232, 171] width 26 height 22
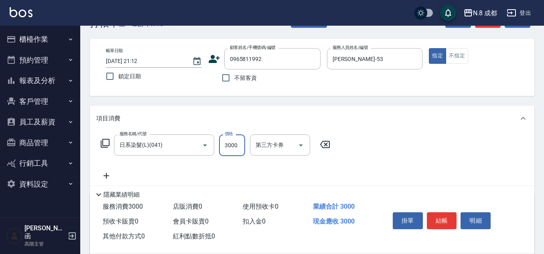
scroll to position [40, 0]
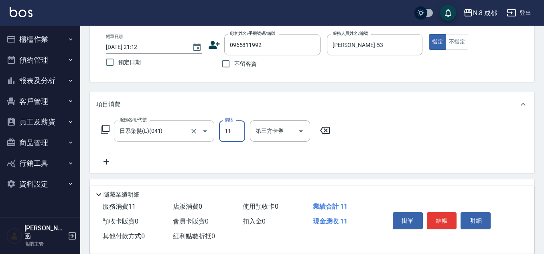
type input "11"
click at [160, 134] on input "日系染髮(L)(041)" at bounding box center [152, 131] width 71 height 14
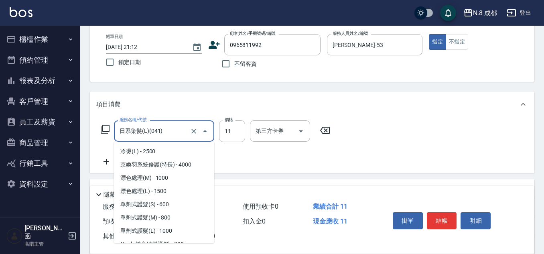
scroll to position [550, 0]
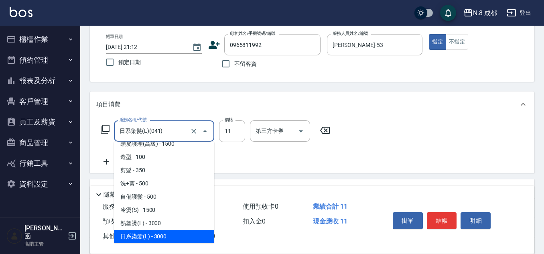
click at [160, 134] on input "日系染髮(L)(041)" at bounding box center [152, 131] width 71 height 14
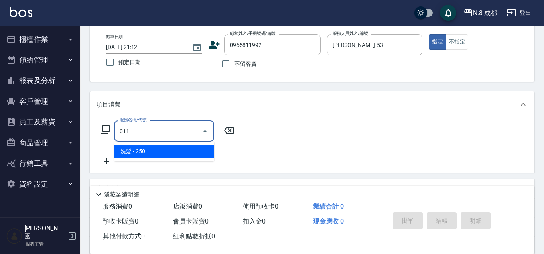
click at [162, 146] on span "洗髮 - 250" at bounding box center [164, 151] width 100 height 13
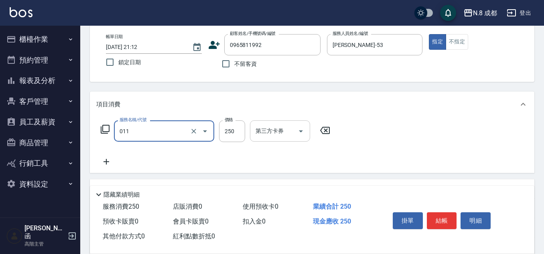
click at [253, 127] on div "第三方卡券" at bounding box center [280, 130] width 60 height 21
type input "洗髮(011)"
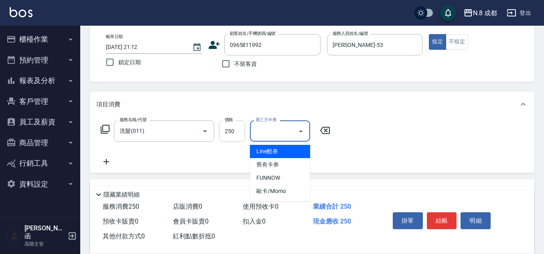
click at [237, 130] on input "250" at bounding box center [232, 131] width 26 height 22
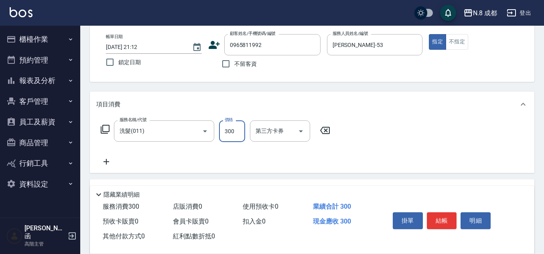
type input "300"
click at [356, 122] on div "服務名稱/代號 洗髮(011) 服務名稱/代號 價格 300 價格 第三方卡券 第三方卡券" at bounding box center [312, 145] width 444 height 56
click at [444, 214] on button "結帳" at bounding box center [442, 220] width 30 height 17
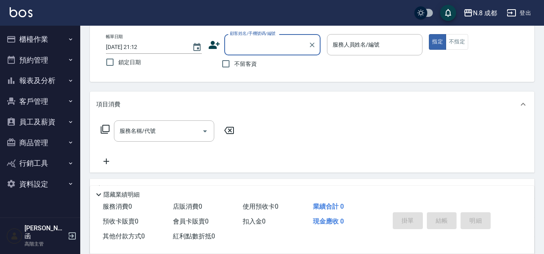
click at [69, 38] on icon "button" at bounding box center [70, 39] width 3 height 2
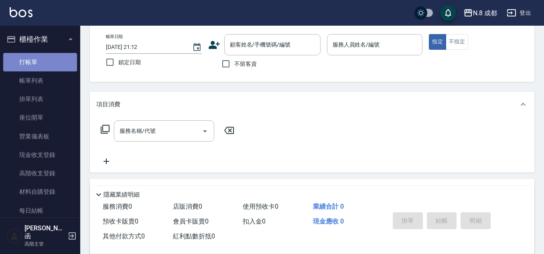
click at [61, 68] on link "打帳單" at bounding box center [40, 62] width 74 height 18
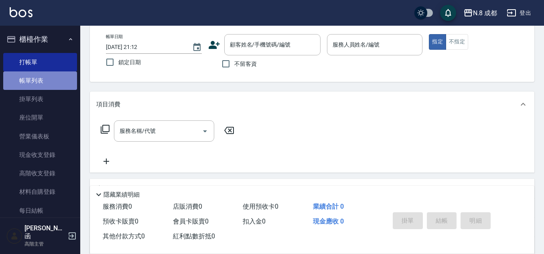
click at [61, 83] on link "帳單列表" at bounding box center [40, 80] width 74 height 18
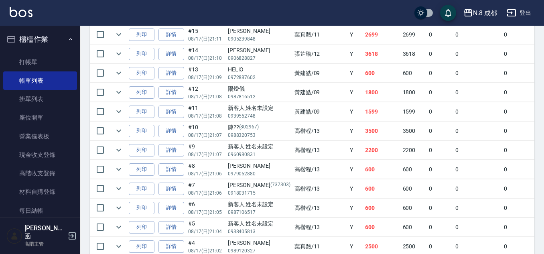
scroll to position [281, 0]
drag, startPoint x: 342, startPoint y: 94, endPoint x: 274, endPoint y: 95, distance: 67.8
click at [274, 95] on tr "列印 詳情 #12 08/17 (日) 21:08 陽燈儀 0987816512 [PERSON_NAME]/09 Y 1800 1800 0 0 0 180…" at bounding box center [455, 91] width 730 height 19
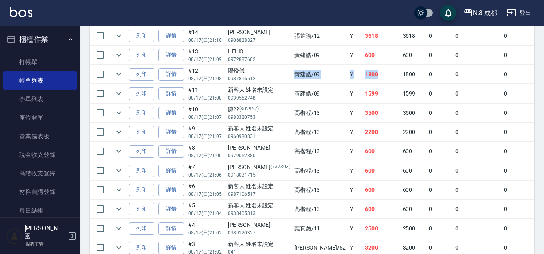
scroll to position [297, 0]
click at [174, 77] on link "詳情" at bounding box center [171, 75] width 26 height 12
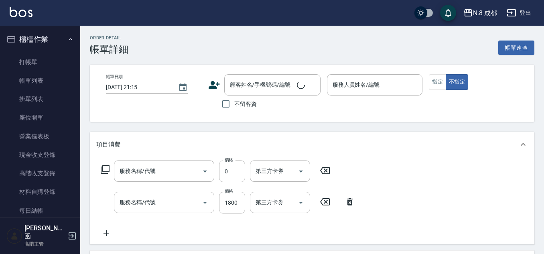
type input "[DATE] 21:08"
type input "[PERSON_NAME]-09"
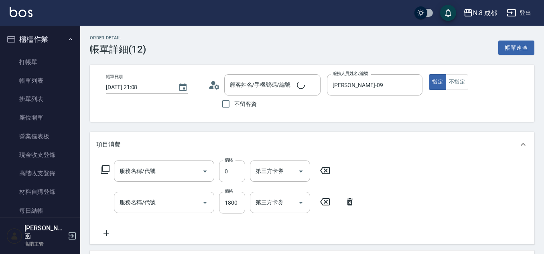
type input "互助2點(2)"
type input "黑曜光感護髮(短)(黑1)"
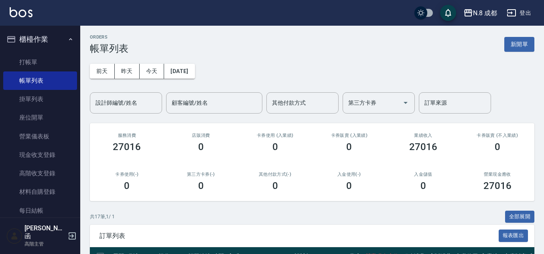
scroll to position [239, 0]
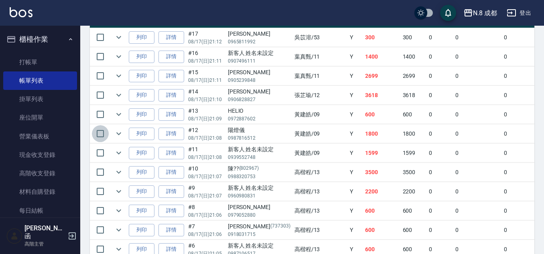
click at [97, 134] on input "checkbox" at bounding box center [100, 133] width 17 height 17
checkbox input "true"
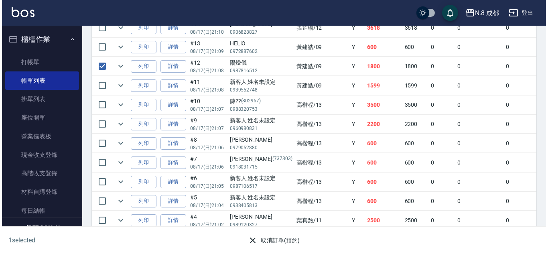
scroll to position [377, 0]
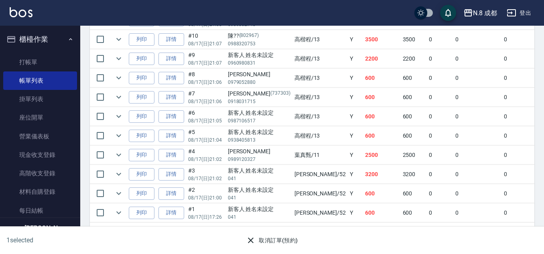
click at [284, 231] on div "取消訂單(預約)" at bounding box center [268, 237] width 269 height 21
click at [282, 238] on button "取消訂單(預約)" at bounding box center [272, 240] width 58 height 15
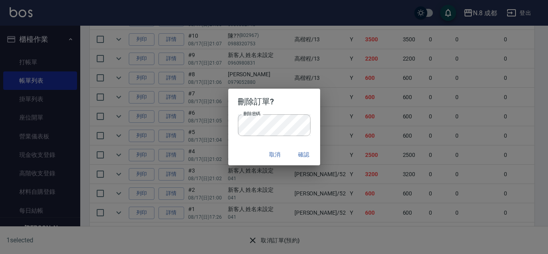
drag, startPoint x: 275, startPoint y: 158, endPoint x: 306, endPoint y: 154, distance: 31.5
click at [302, 156] on div "取消 確認" at bounding box center [274, 154] width 92 height 21
click at [306, 154] on button "確認" at bounding box center [304, 154] width 26 height 15
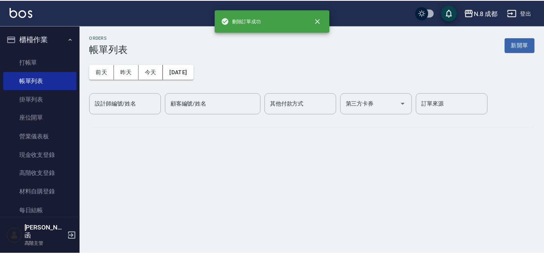
scroll to position [0, 0]
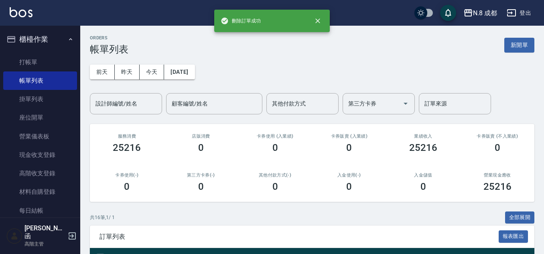
click at [346, 80] on div "[DATE] [DATE] [DATE] [DATE] 設計師編號/姓名 設計師編號/姓名 顧客編號/姓名 顧客編號/姓名 其他付款方式 其他付款方式 第三方…" at bounding box center [312, 84] width 444 height 59
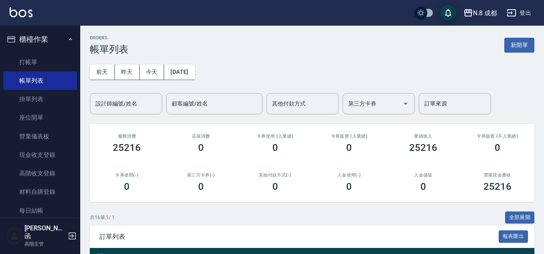
click at [116, 102] on input "設計師編號/姓名" at bounding box center [125, 104] width 65 height 14
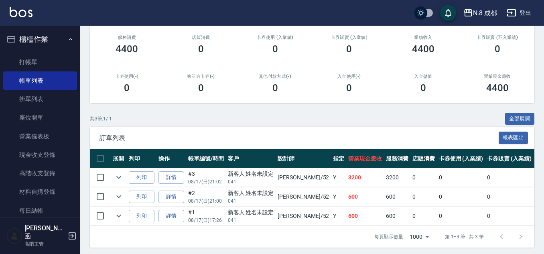
scroll to position [108, 0]
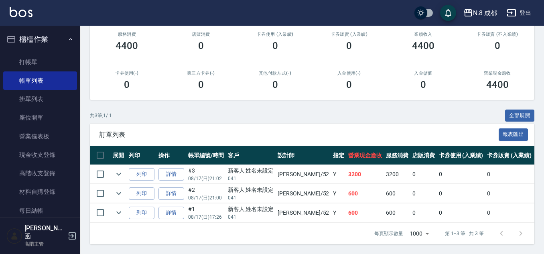
type input "[PERSON_NAME]-52"
drag, startPoint x: 338, startPoint y: 170, endPoint x: 314, endPoint y: 170, distance: 24.5
click at [314, 170] on tr "列印 詳情 #3 08/17 (日) 21:02 新客人 姓名未設定 041 [PERSON_NAME]/52 Y 3200 3200 0 0 0 3200 …" at bounding box center [446, 174] width 713 height 19
click at [331, 170] on td "Y" at bounding box center [338, 174] width 15 height 19
drag, startPoint x: 326, startPoint y: 183, endPoint x: 314, endPoint y: 178, distance: 13.5
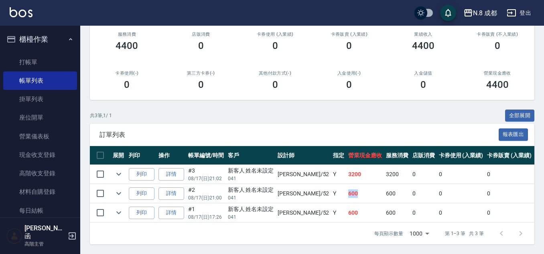
click at [310, 186] on tr "列印 詳情 #2 08/17 (日) 21:00 新客人 姓名未設定 041 [PERSON_NAME]/52 Y 600 600 0 0 0 600 0 0…" at bounding box center [446, 193] width 713 height 19
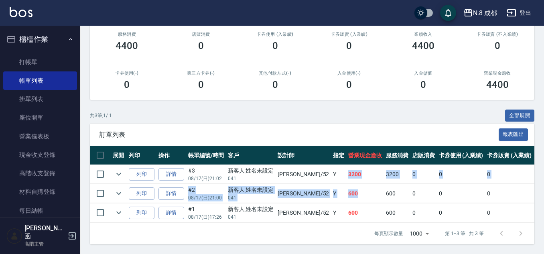
drag, startPoint x: 318, startPoint y: 164, endPoint x: 349, endPoint y: 193, distance: 42.5
click at [349, 193] on tbody "列印 詳情 #3 08/17 (日) 21:02 新客人 姓名未設定 041 [PERSON_NAME]/52 Y 3200 3200 0 0 0 3200 …" at bounding box center [446, 194] width 713 height 58
click at [349, 193] on td "600" at bounding box center [365, 193] width 38 height 19
